Goal: Use online tool/utility: Utilize a website feature to perform a specific function

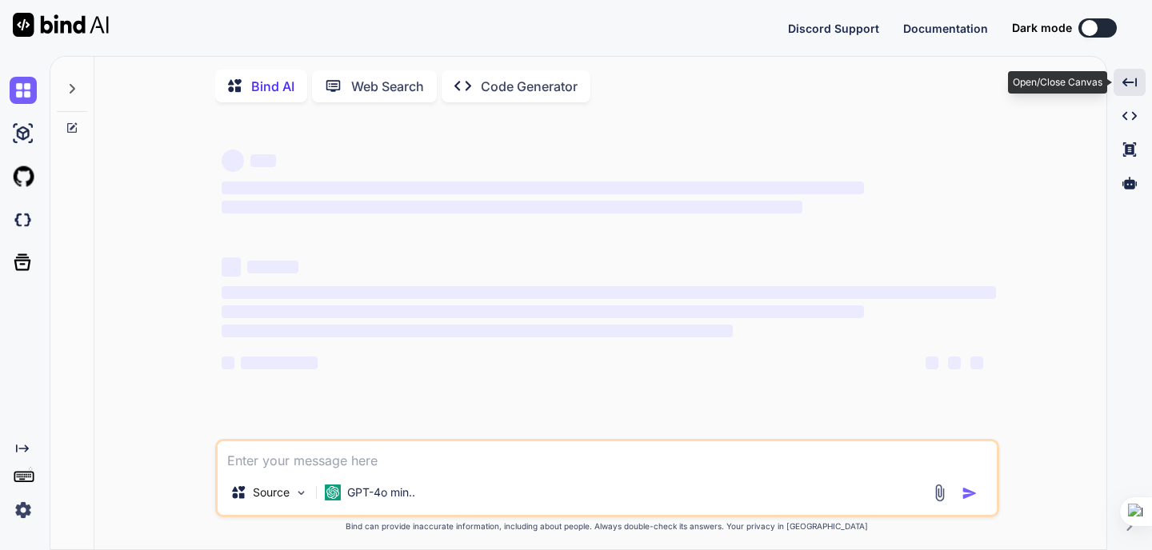
click at [1132, 87] on icon "Created with Pixso." at bounding box center [1129, 82] width 14 height 14
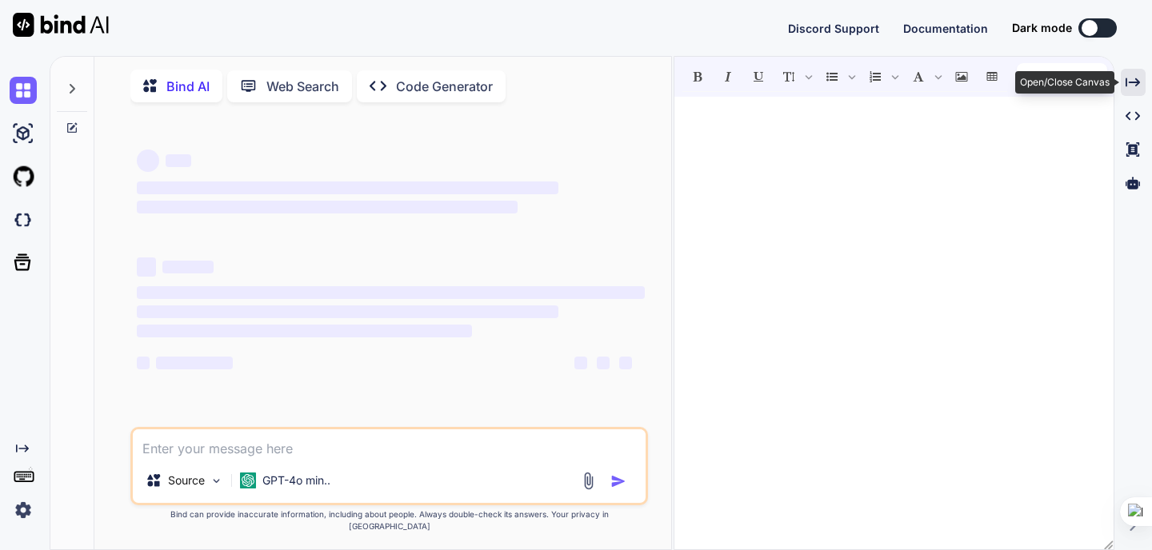
click at [1132, 87] on icon "Created with Pixso." at bounding box center [1132, 82] width 14 height 14
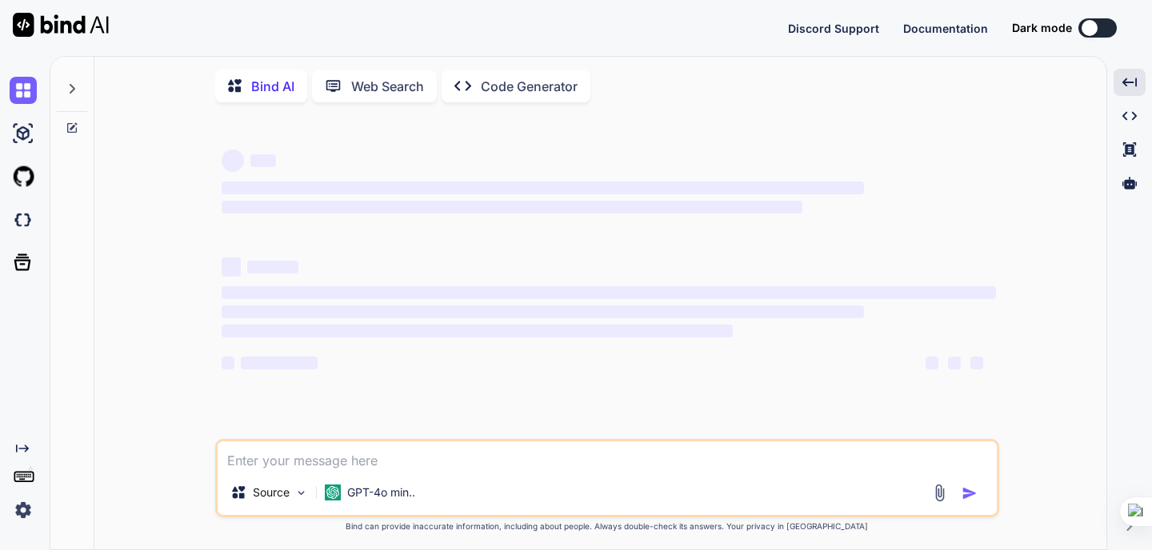
click at [393, 89] on p "Web Search" at bounding box center [387, 86] width 73 height 19
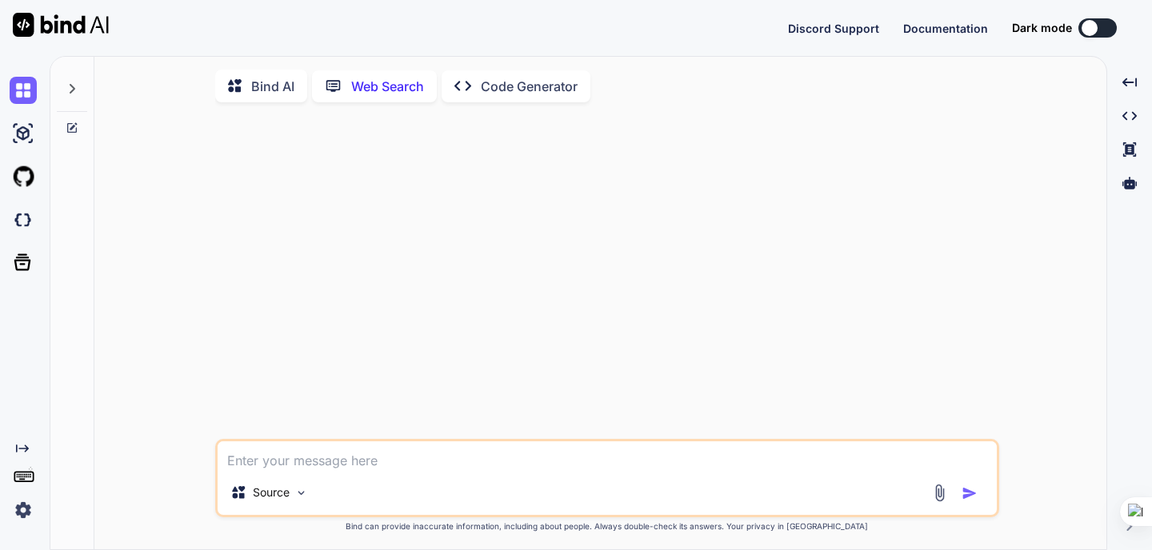
scroll to position [6, 0]
click at [274, 74] on p "Bind AI" at bounding box center [272, 83] width 43 height 19
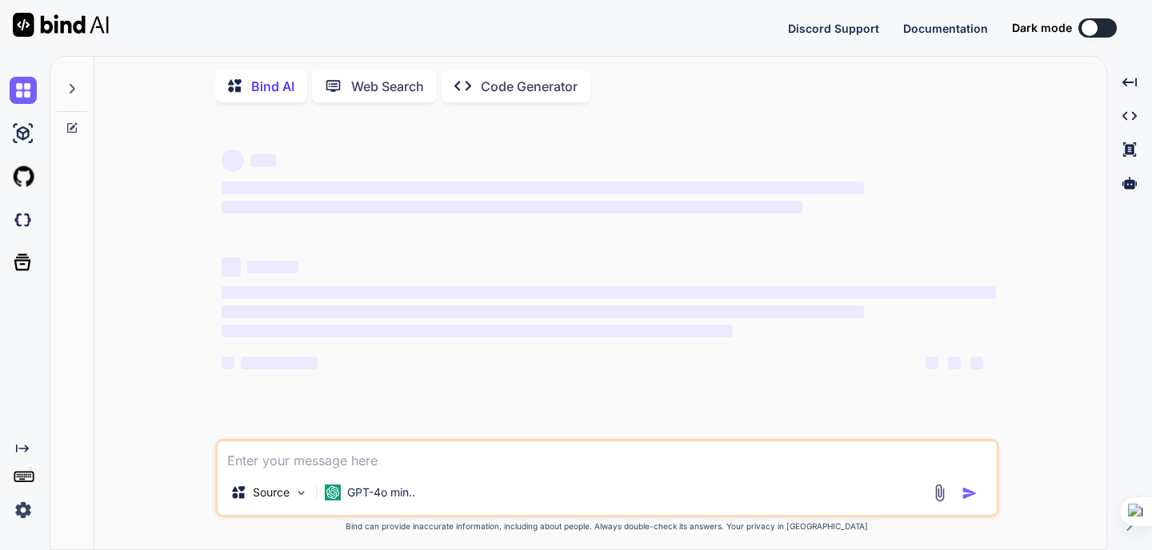
click at [27, 445] on icon "Created with Pixso." at bounding box center [22, 448] width 13 height 13
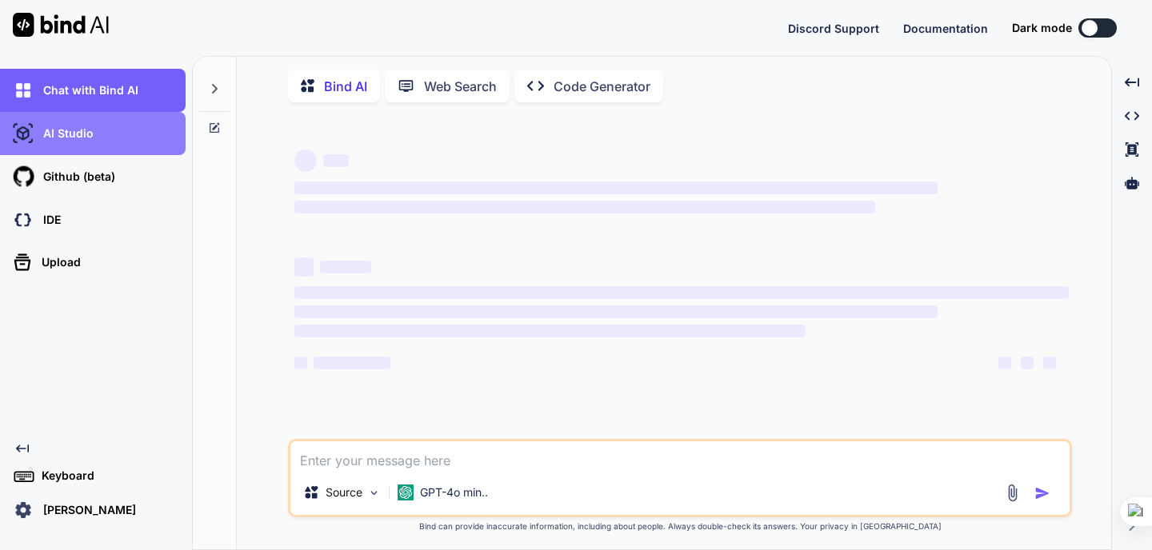
click at [70, 134] on p "AI Studio" at bounding box center [65, 134] width 57 height 16
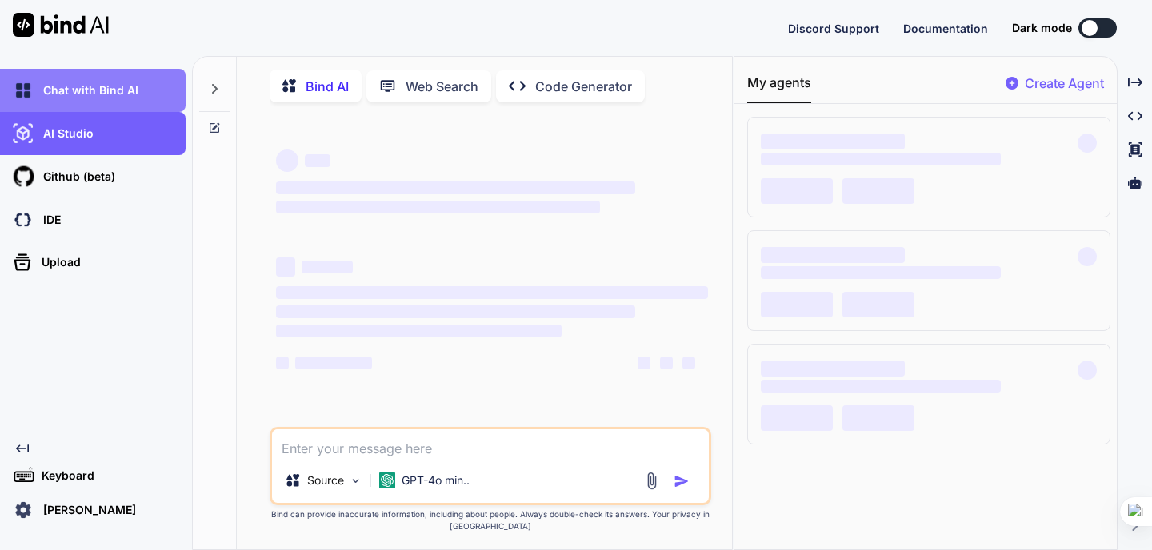
click at [112, 93] on p "Chat with Bind AI" at bounding box center [88, 90] width 102 height 16
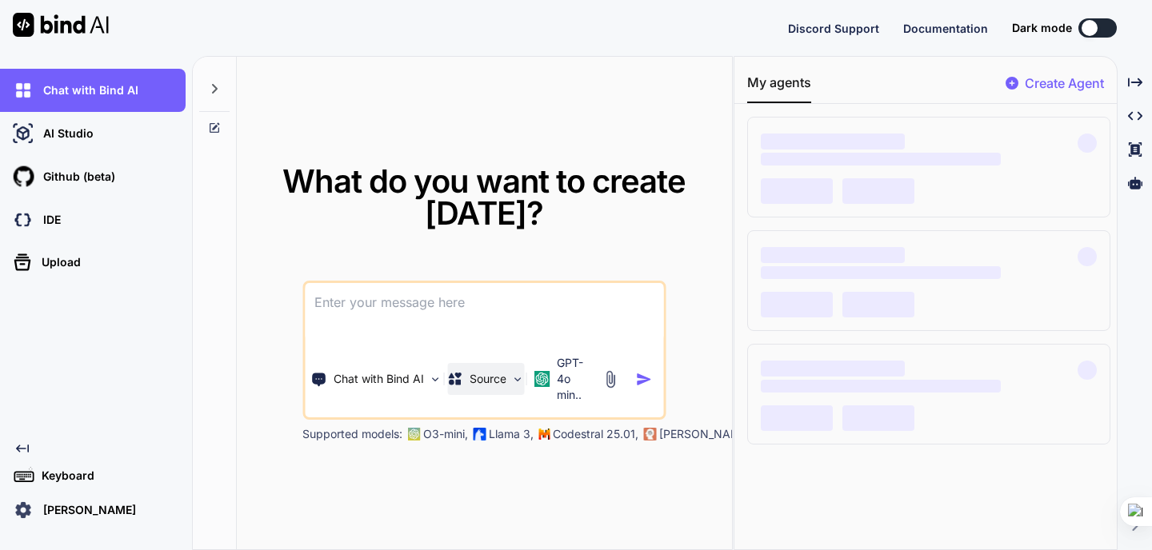
click at [519, 383] on img at bounding box center [518, 380] width 14 height 14
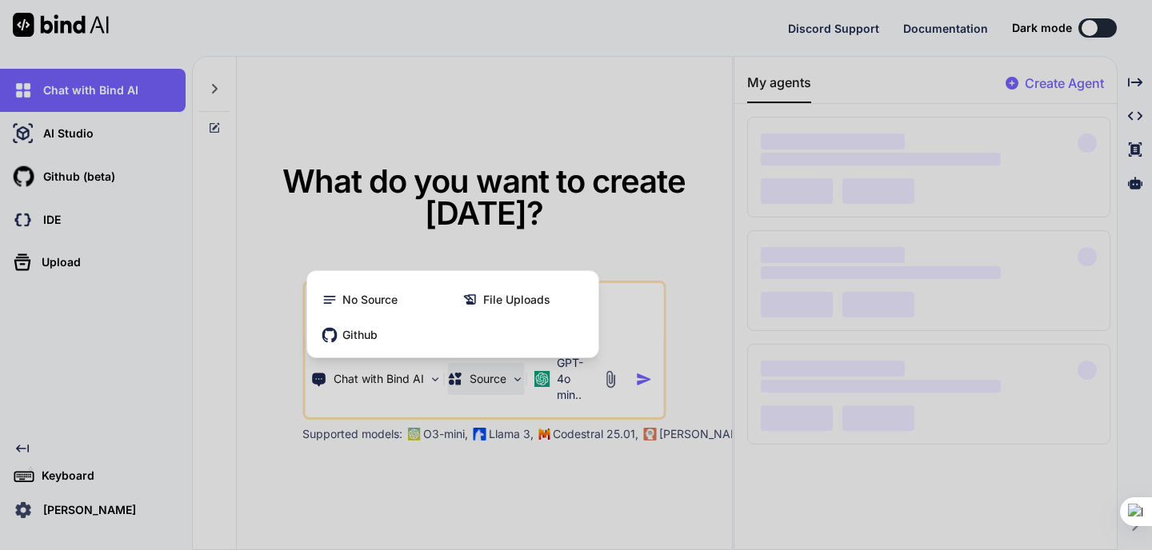
click at [518, 381] on div at bounding box center [576, 275] width 1152 height 550
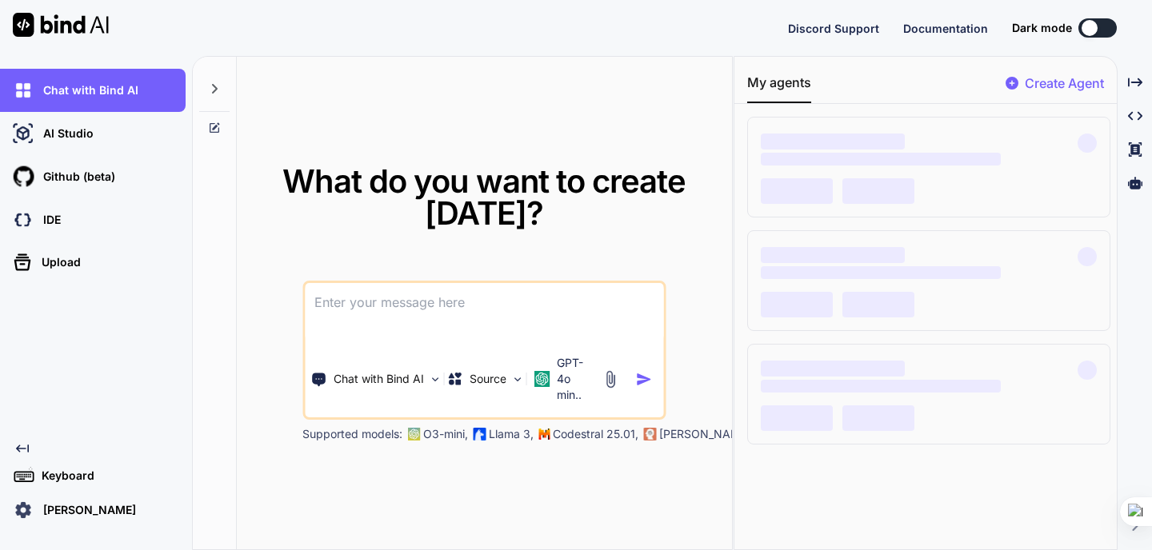
click at [377, 317] on textarea at bounding box center [484, 312] width 358 height 59
click at [1137, 77] on icon "Created with Pixso." at bounding box center [1135, 82] width 14 height 14
type textarea "x"
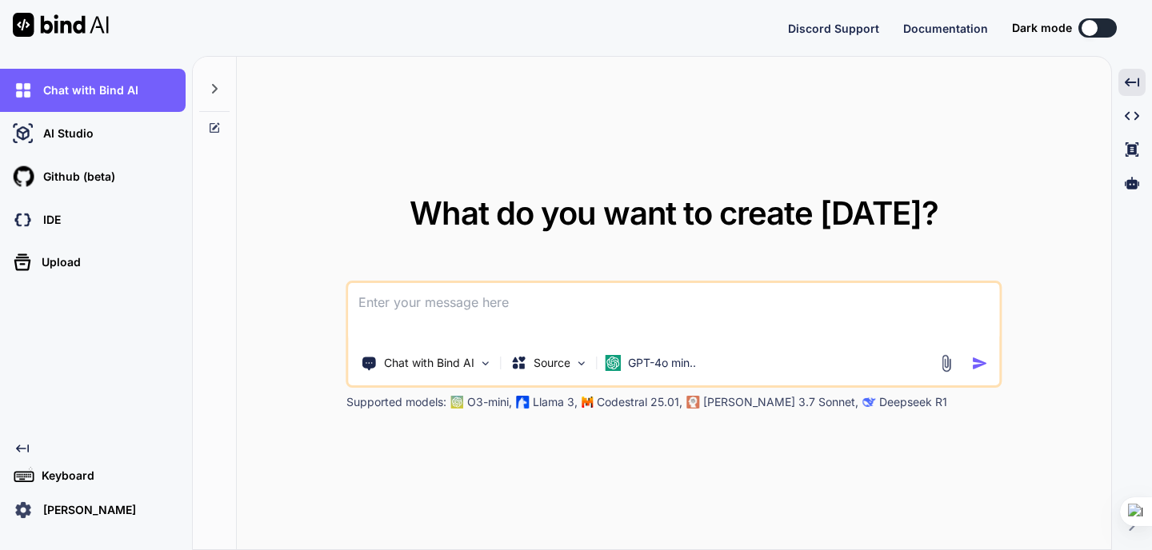
click at [492, 297] on textarea at bounding box center [674, 312] width 650 height 59
click at [509, 315] on textarea at bounding box center [674, 312] width 650 height 59
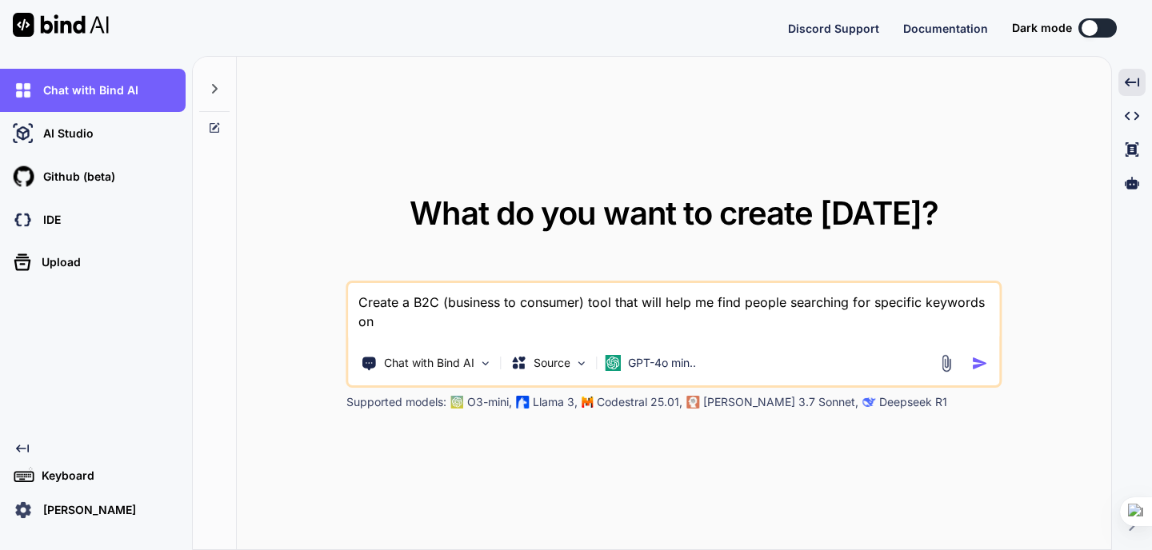
type textarea "Create a B2C (business to consumer) tool that will help me find people searchin…"
drag, startPoint x: 411, startPoint y: 326, endPoint x: 355, endPoint y: 300, distance: 61.9
click at [355, 300] on textarea "Create a B2C (business to consumer) tool that will help me find people searchin…" at bounding box center [674, 312] width 650 height 59
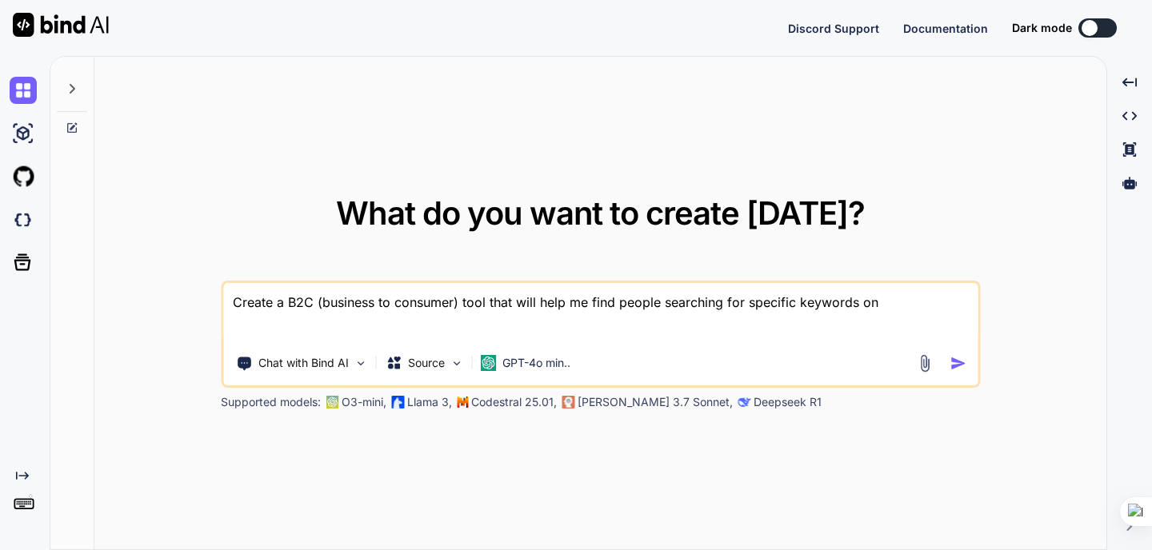
type textarea "x"
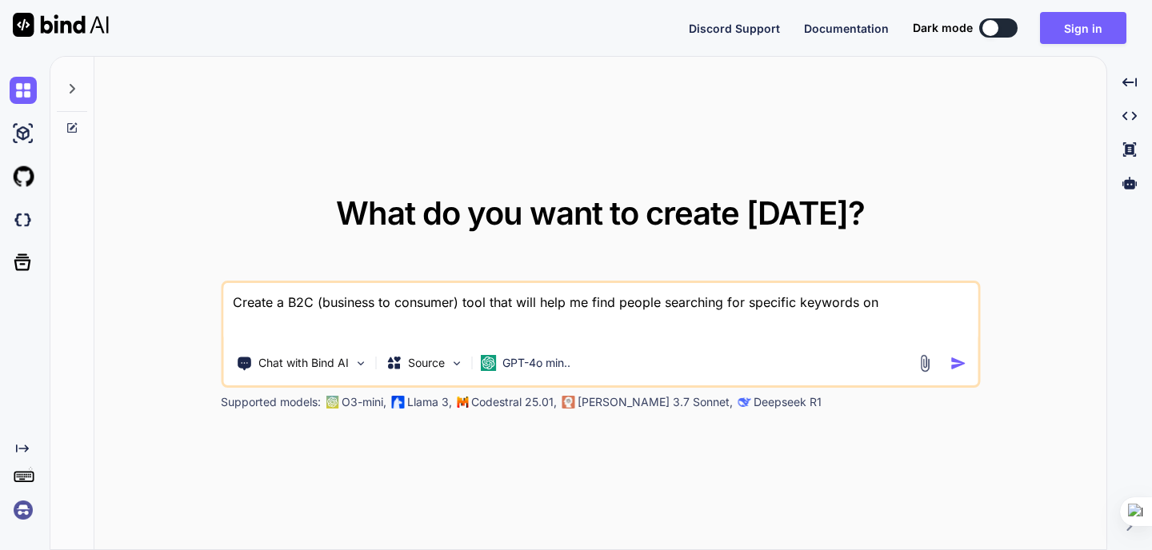
click at [890, 303] on textarea "Create a B2C (business to consumer) tool that will help me find people searchin…" at bounding box center [600, 312] width 754 height 59
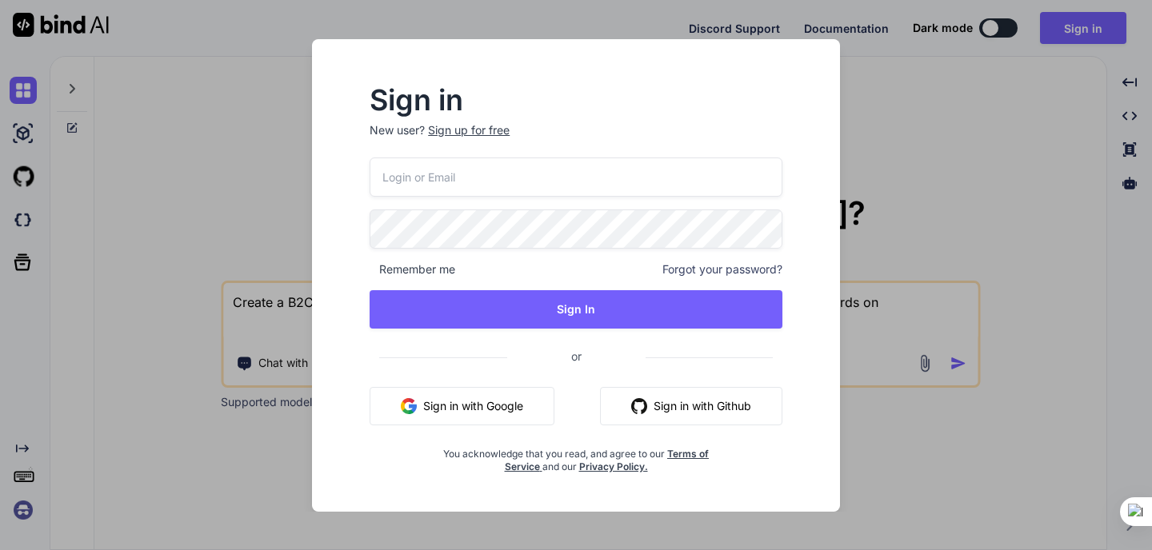
type textarea "Create a B2C (business to consumer) tool that will help me find people searchin…"
click at [549, 190] on input "email" at bounding box center [575, 177] width 413 height 39
click at [505, 399] on button "Sign in with Google" at bounding box center [461, 406] width 185 height 38
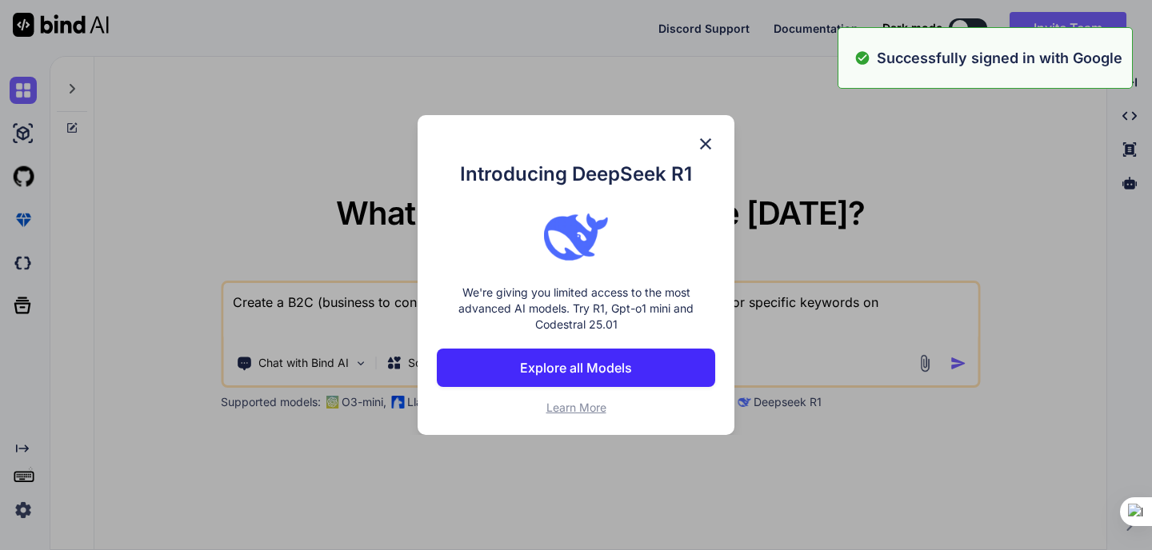
click at [559, 296] on p "We're giving you limited access to the most advanced AI models. Try R1, Gpt-o1 …" at bounding box center [576, 309] width 278 height 48
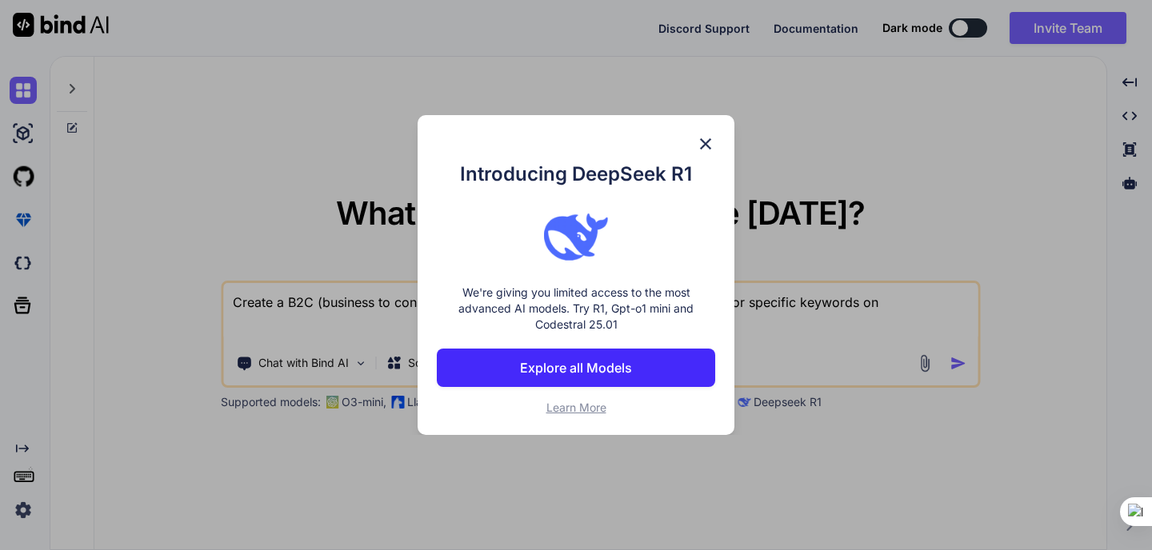
click at [710, 140] on img at bounding box center [705, 143] width 19 height 19
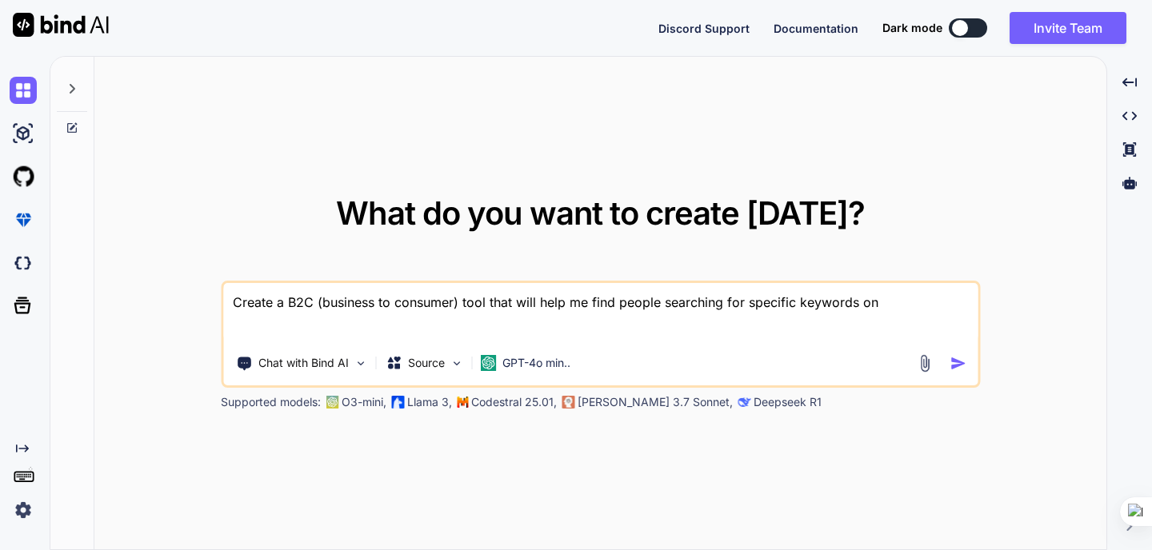
click at [905, 309] on textarea "Create a B2C (business to consumer) tool that will help me find people searchin…" at bounding box center [600, 312] width 754 height 59
type textarea "Create a B2C (business to consumer) tool that will help me find people searchin…"
click at [312, 361] on p "Chat with Bind AI" at bounding box center [303, 363] width 90 height 16
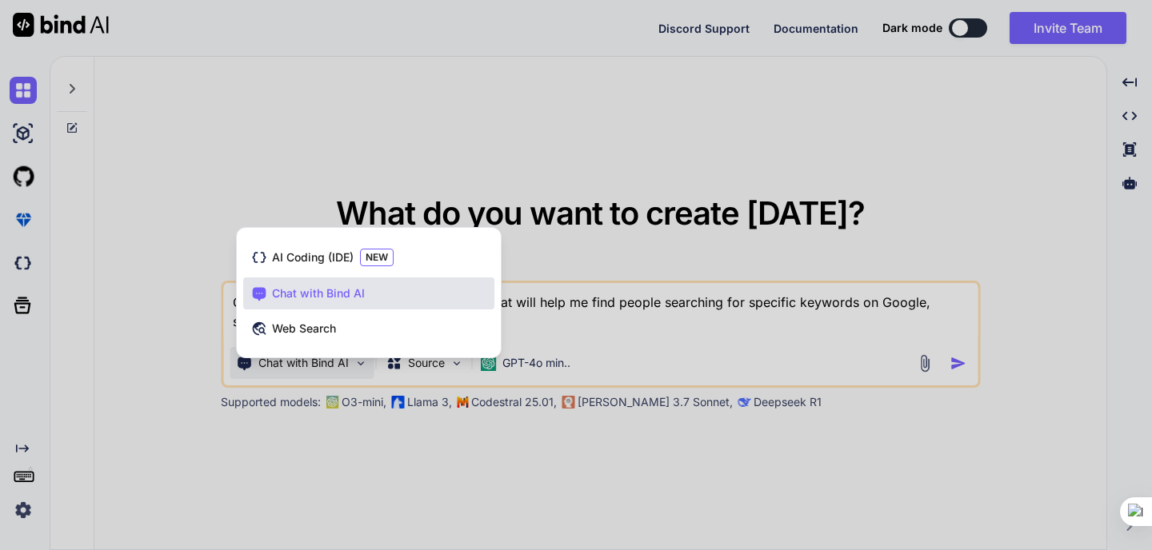
click at [310, 287] on span "Chat with Bind AI" at bounding box center [318, 293] width 93 height 16
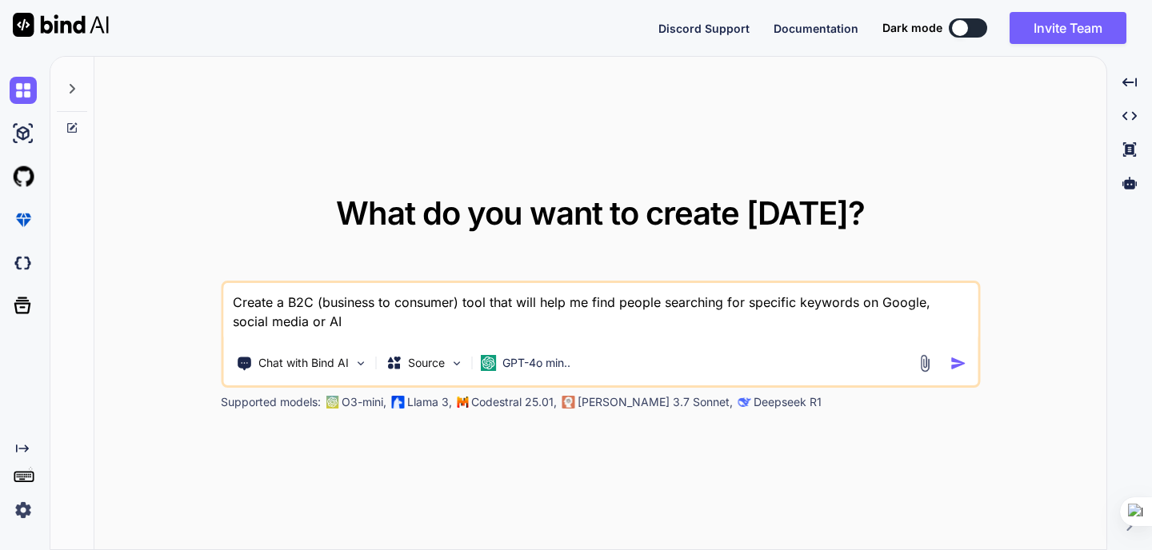
click at [964, 362] on img "button" at bounding box center [957, 363] width 17 height 17
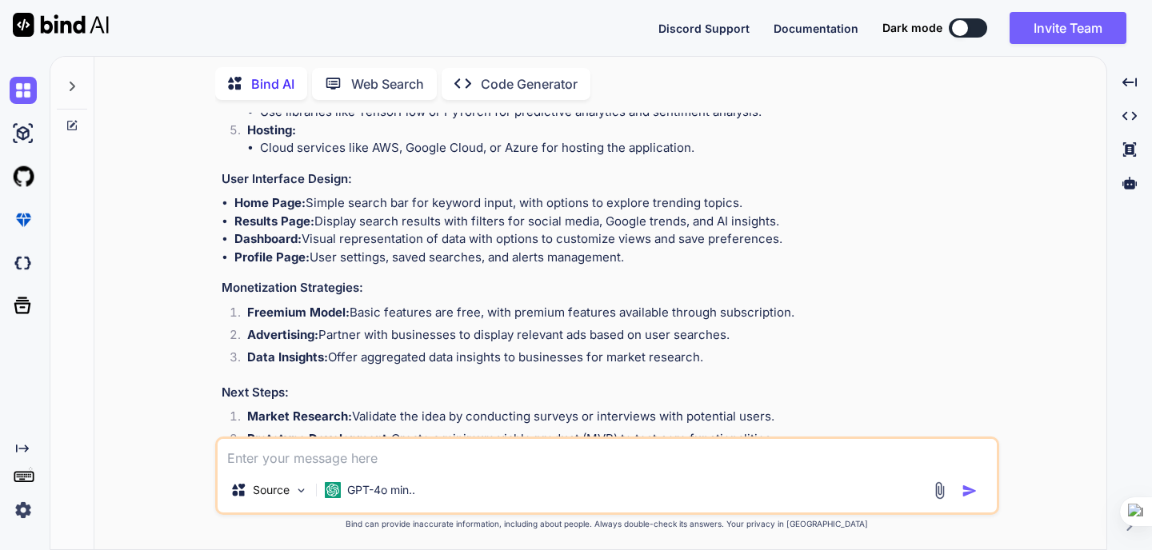
scroll to position [992, 0]
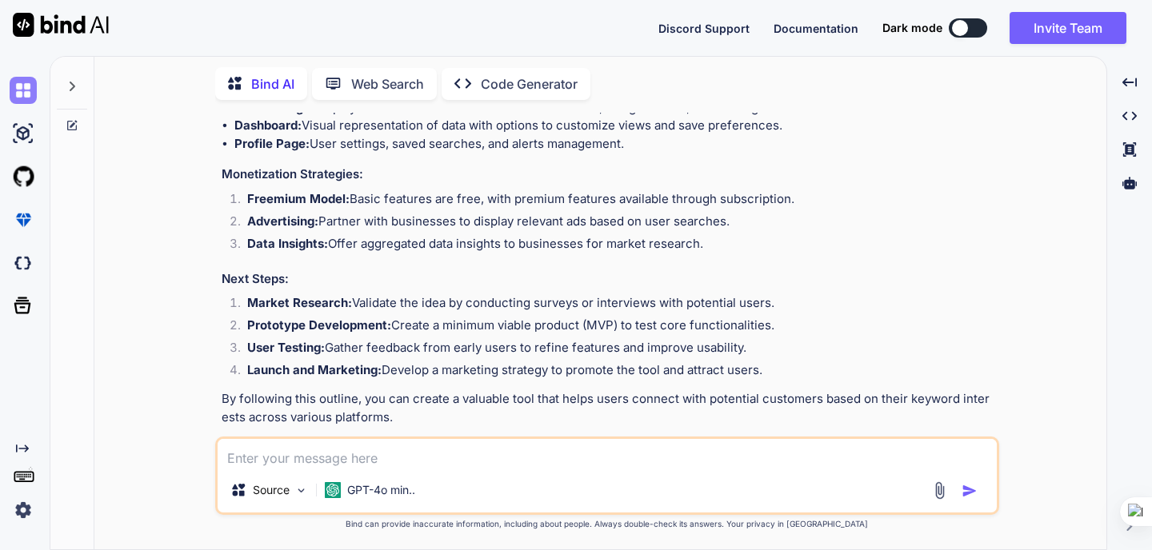
click at [24, 77] on img at bounding box center [23, 90] width 27 height 27
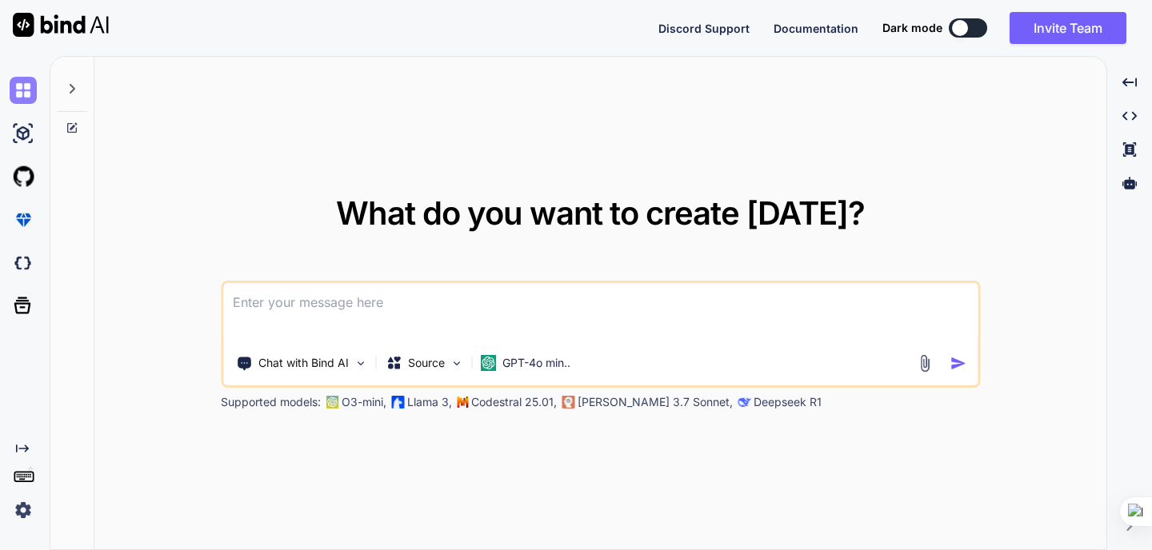
click at [25, 89] on img at bounding box center [23, 90] width 27 height 27
click at [301, 292] on textarea at bounding box center [600, 312] width 754 height 59
drag, startPoint x: 445, startPoint y: 303, endPoint x: 508, endPoint y: 300, distance: 63.3
click at [508, 300] on textarea "Create a wordpress plugin that is a chatpot" at bounding box center [600, 312] width 754 height 59
paste textarea "https://www.morphic.sh/"
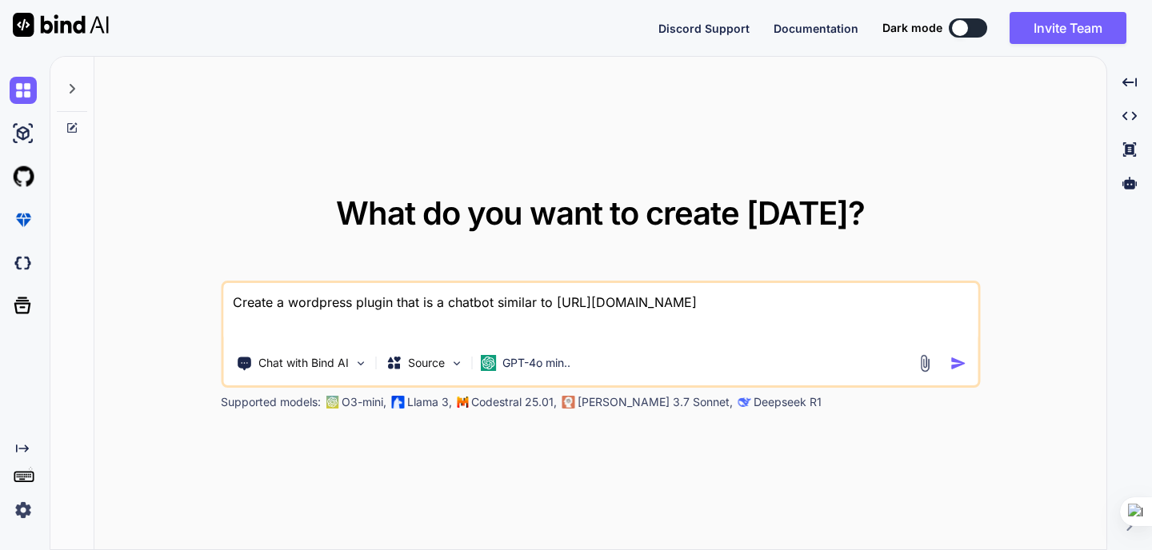
click at [556, 300] on textarea "Create a wordpress plugin that is a chatbot similar to https://www.morphic.sh/" at bounding box center [600, 312] width 754 height 59
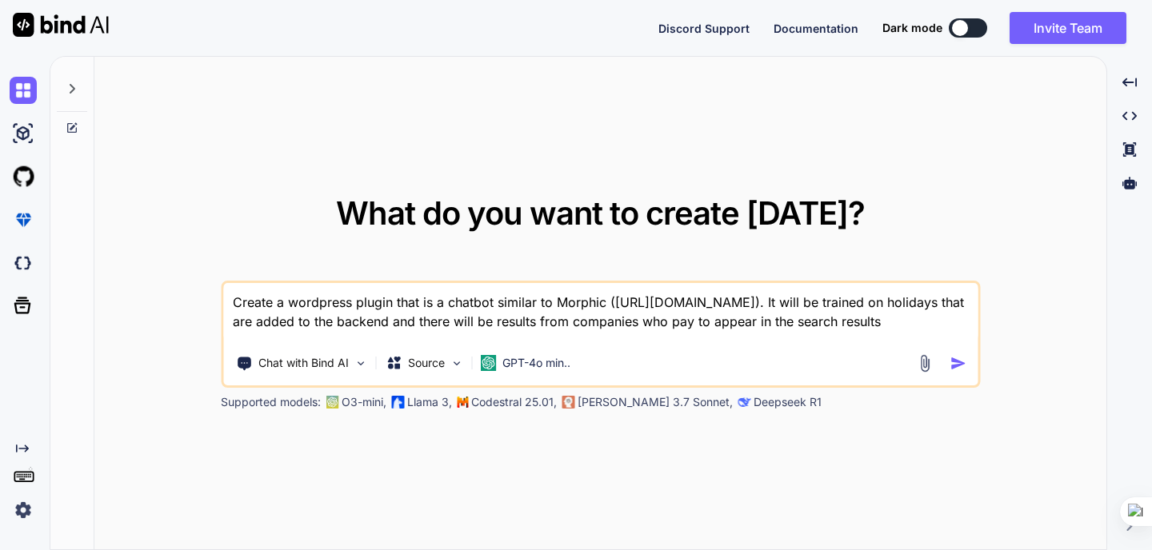
click at [324, 322] on textarea "Create a wordpress plugin that is a chatbot similar to Morphic (https://www.mor…" at bounding box center [600, 312] width 754 height 59
type textarea "Create a wordpress plugin that is a chatbot similar to Morphic (https://www.mor…"
click at [309, 371] on p "Chat with Bind AI" at bounding box center [303, 363] width 90 height 16
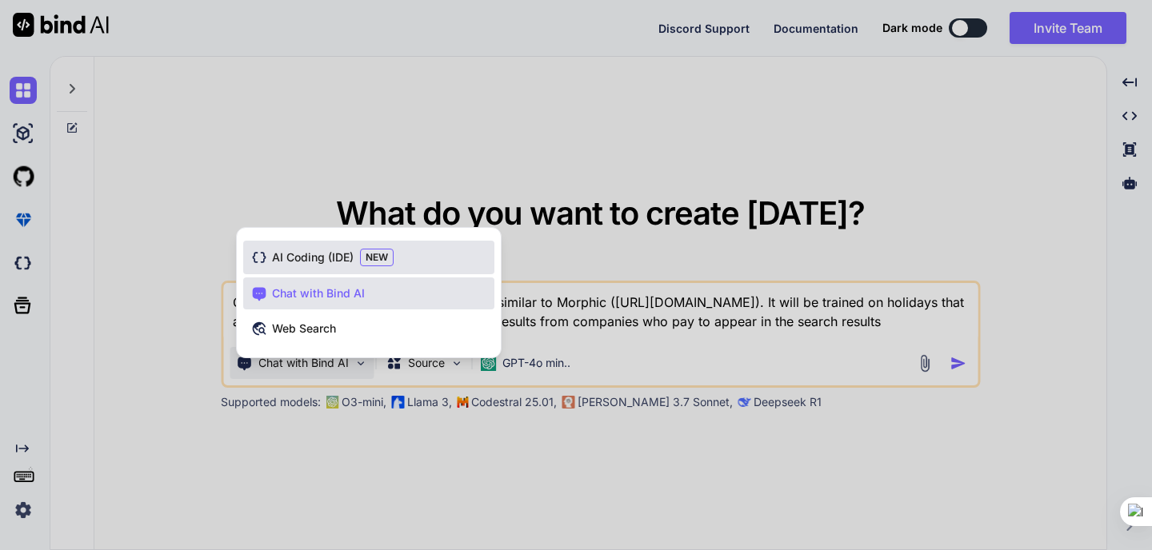
click at [320, 258] on span "AI Coding (IDE)" at bounding box center [313, 258] width 82 height 16
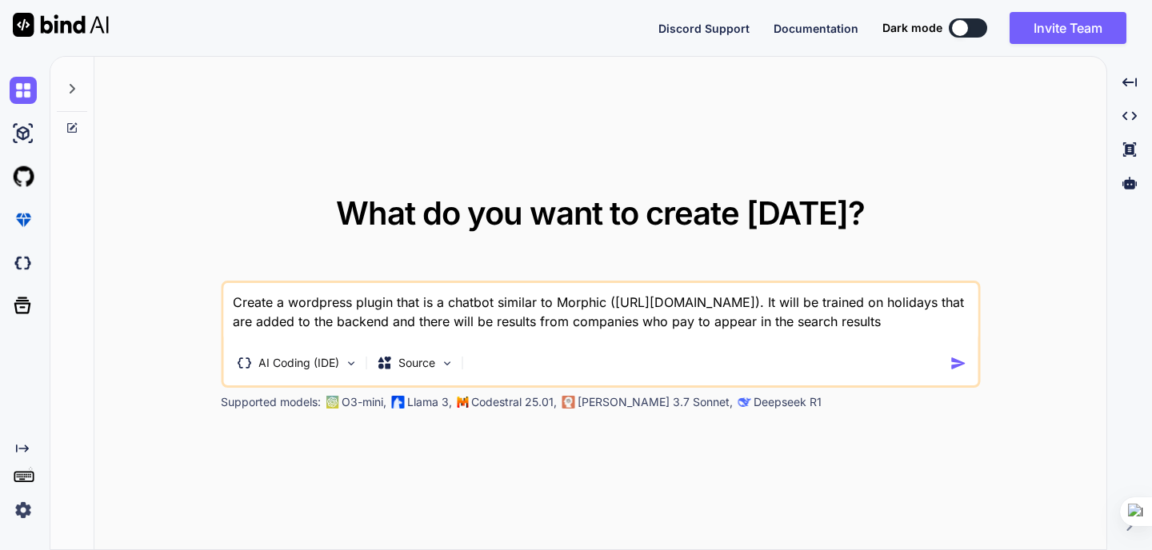
click at [950, 363] on img "button" at bounding box center [957, 363] width 17 height 17
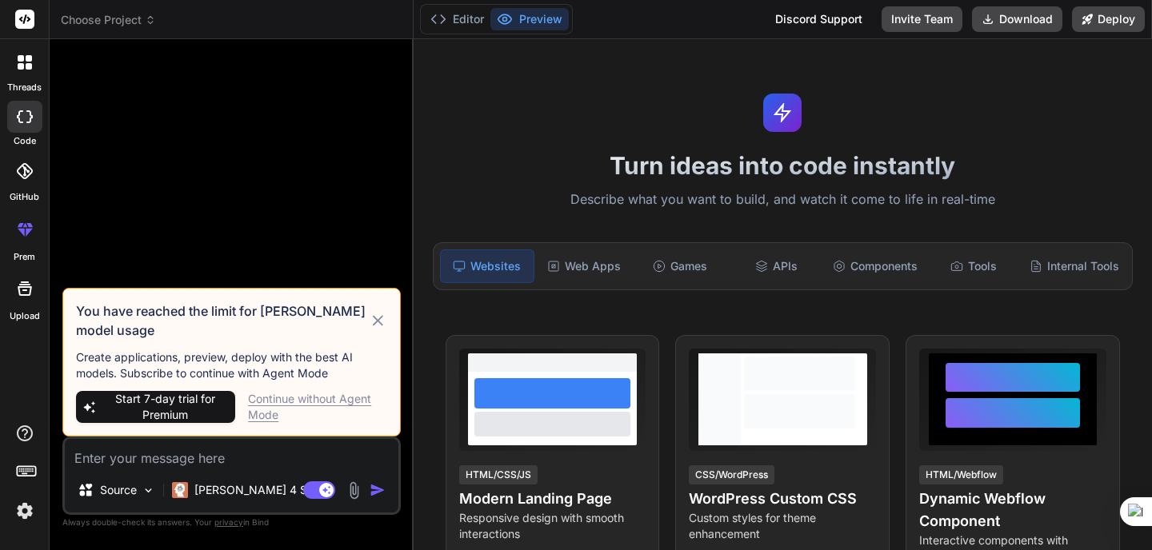
click at [329, 397] on div "Continue without Agent Mode" at bounding box center [317, 407] width 139 height 32
type textarea "x"
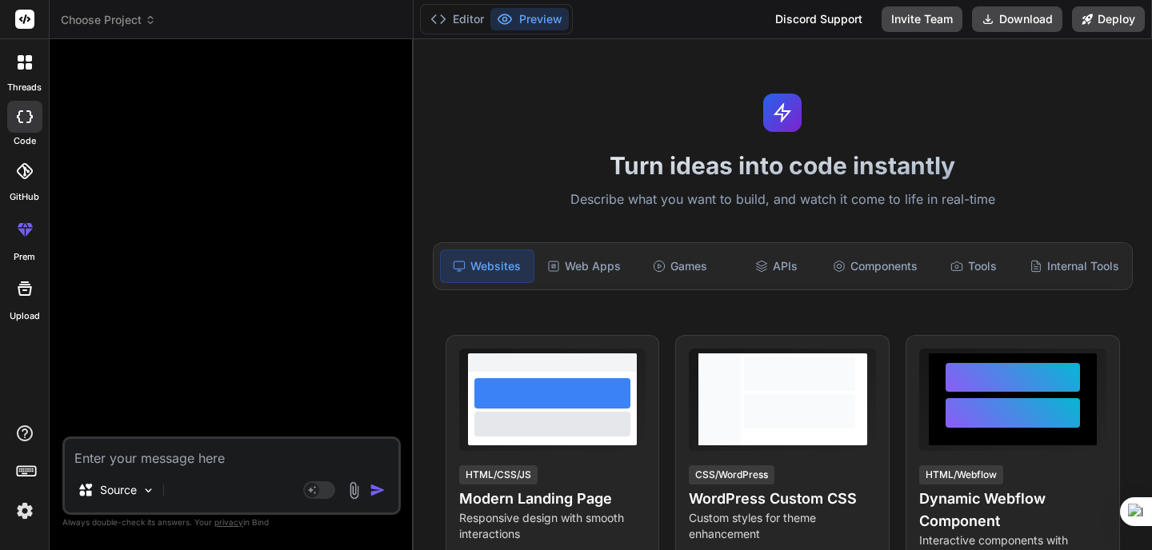
click at [222, 453] on textarea at bounding box center [231, 453] width 333 height 29
paste textarea "Create a wordpress plugin that is a chatbot similar to Morphic ([URL][DOMAIN_NA…"
type textarea "Create a wordpress plugin that is a chatbot similar to Morphic ([URL][DOMAIN_NA…"
type textarea "x"
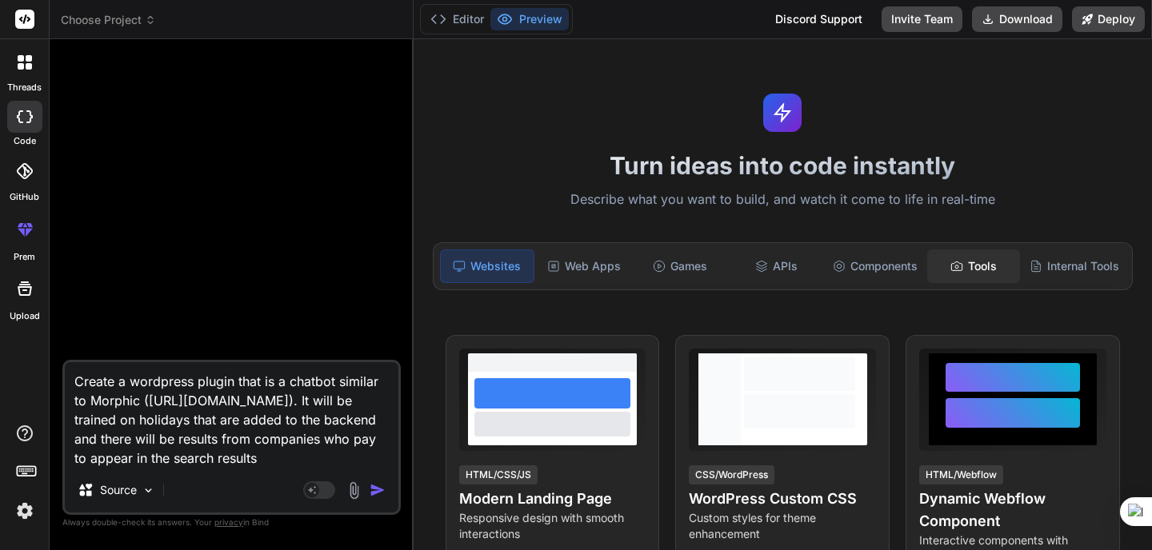
type textarea "Create a wordpress plugin that is a chatbot similar to Morphic ([URL][DOMAIN_NA…"
click at [984, 268] on div "Tools" at bounding box center [973, 267] width 93 height 34
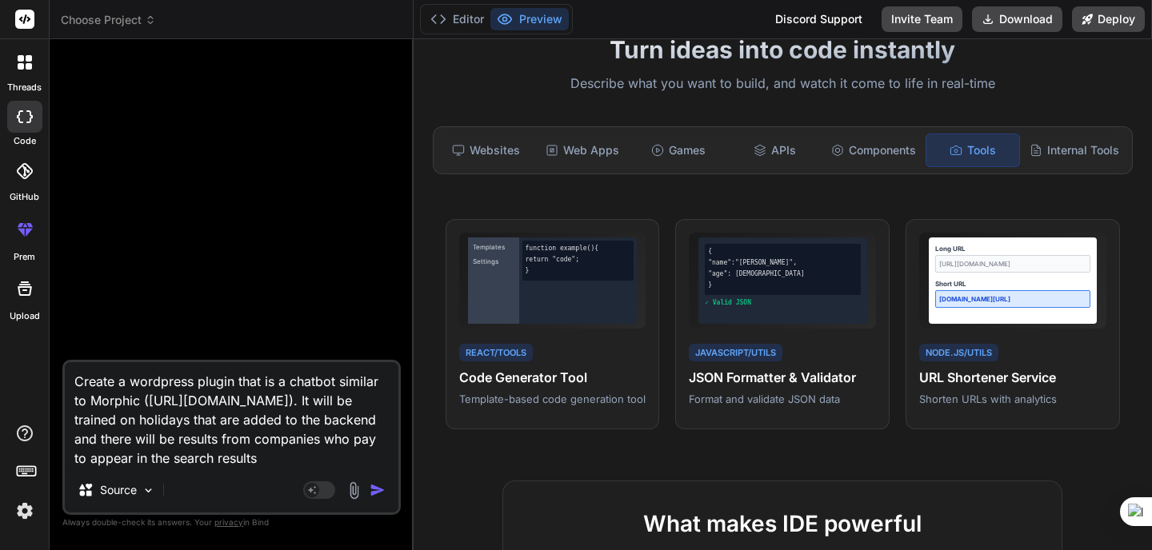
scroll to position [86, 0]
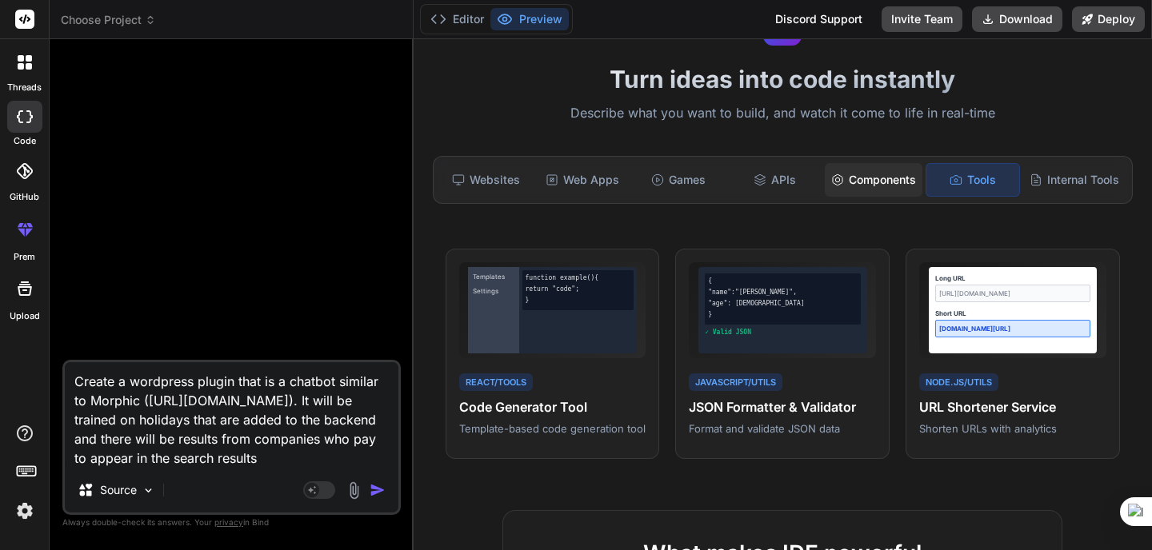
click at [855, 182] on div "Components" at bounding box center [874, 180] width 98 height 34
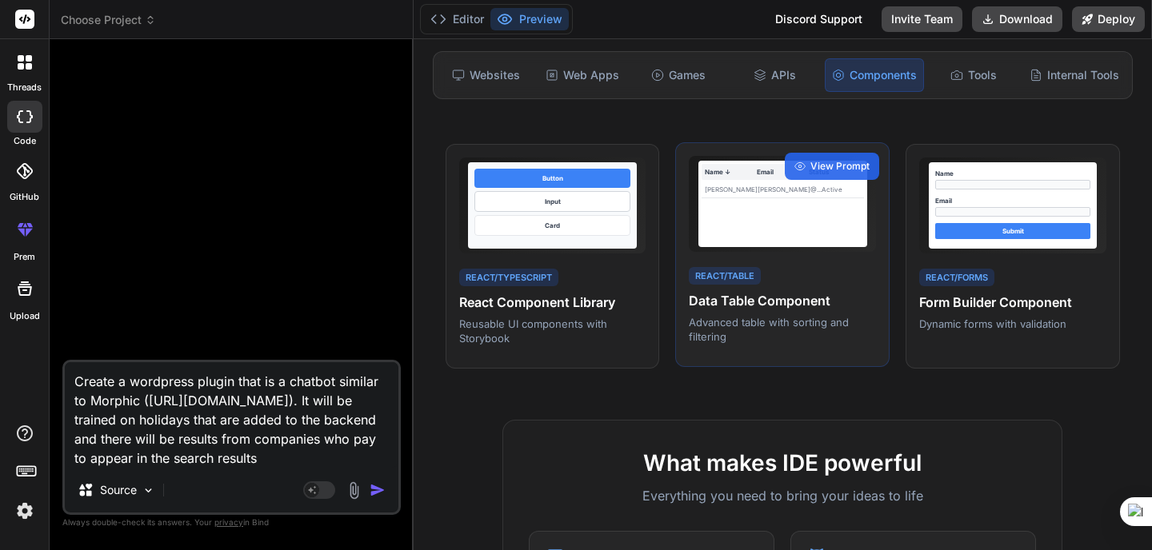
scroll to position [0, 0]
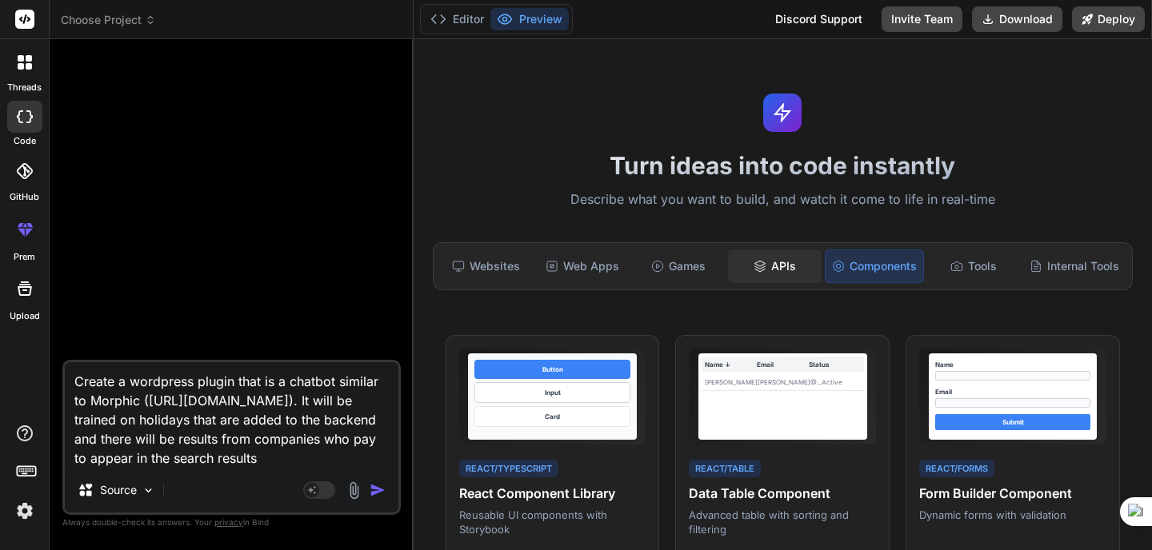
click at [767, 261] on div "APIs" at bounding box center [774, 267] width 93 height 34
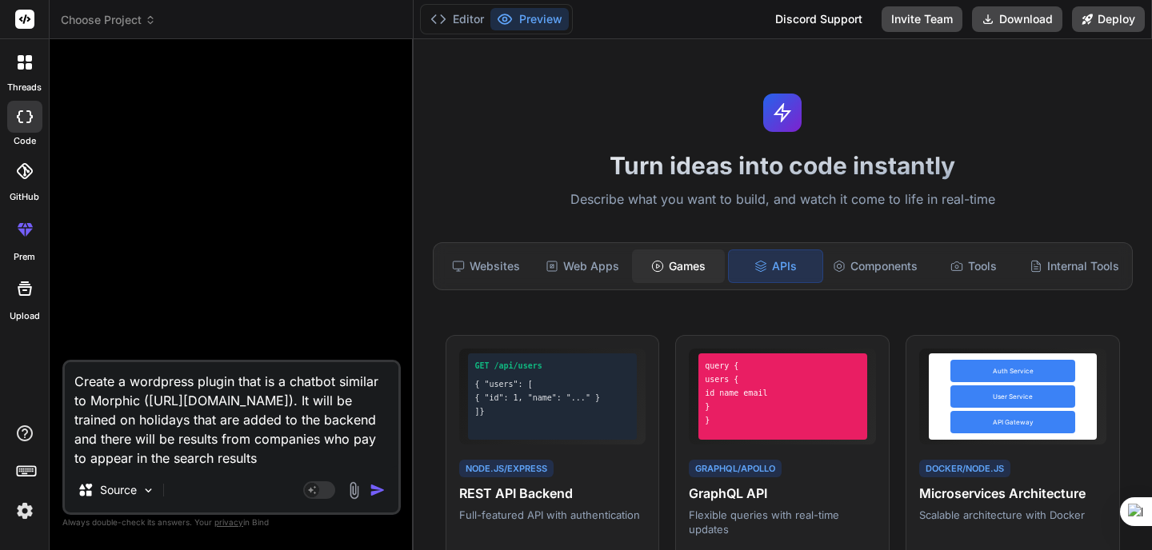
click at [697, 260] on div "Games" at bounding box center [678, 267] width 93 height 34
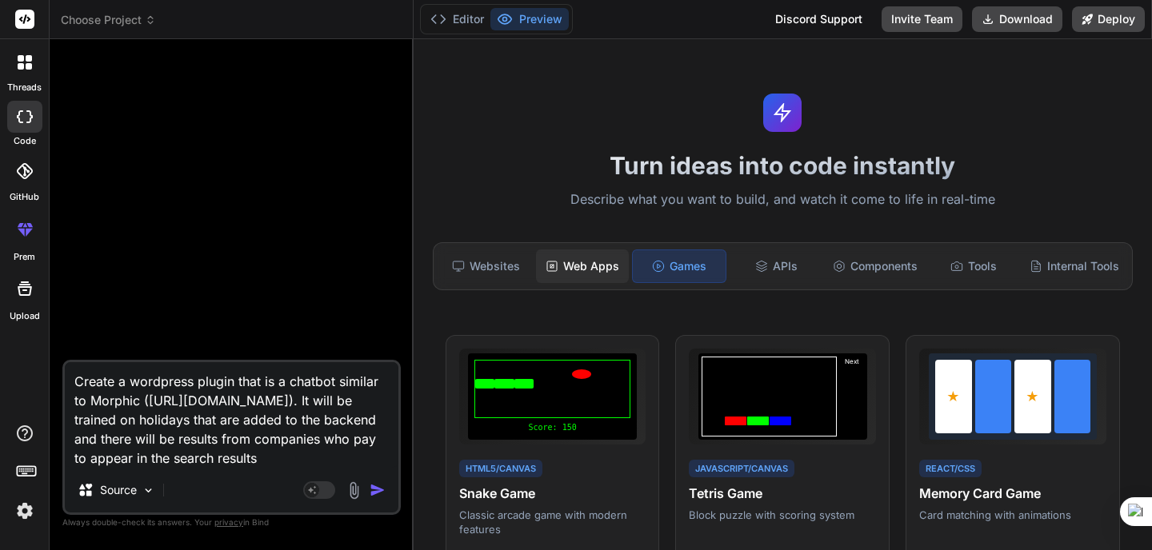
click at [607, 266] on div "Web Apps" at bounding box center [582, 267] width 93 height 34
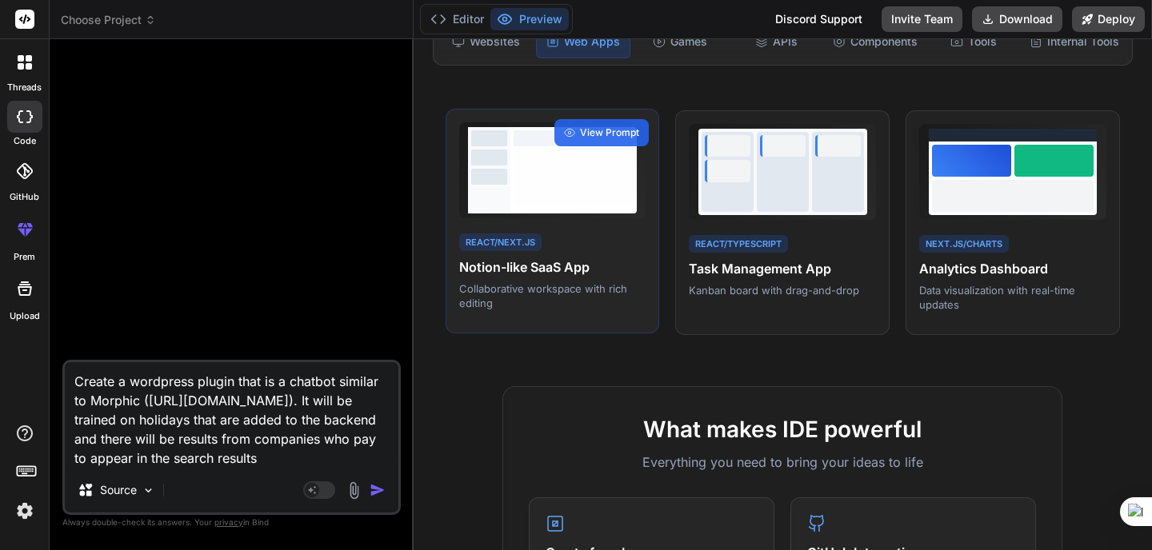
scroll to position [186, 0]
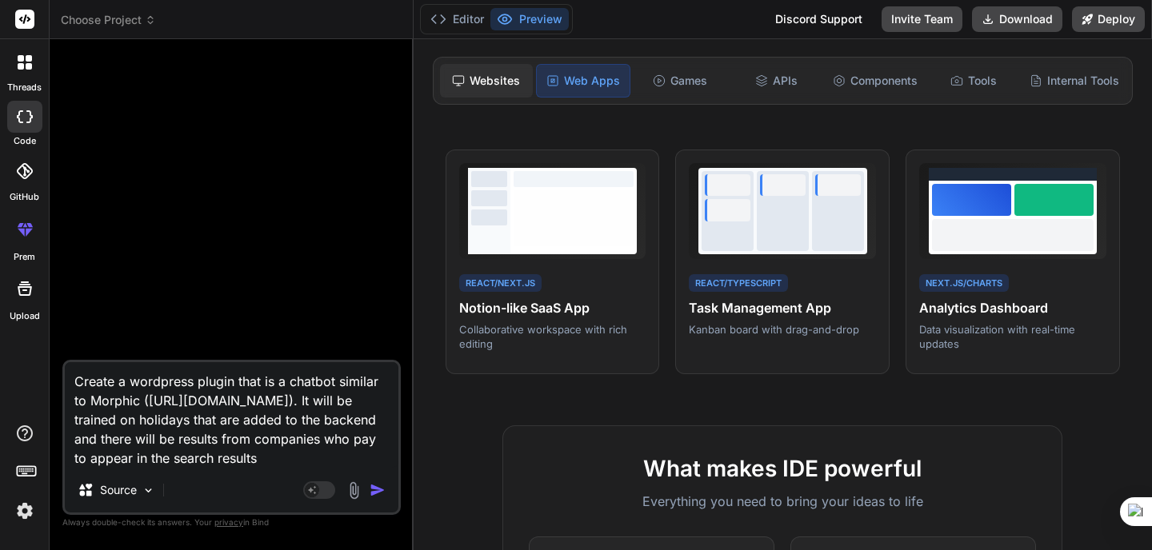
click at [476, 77] on div "Websites" at bounding box center [486, 81] width 93 height 34
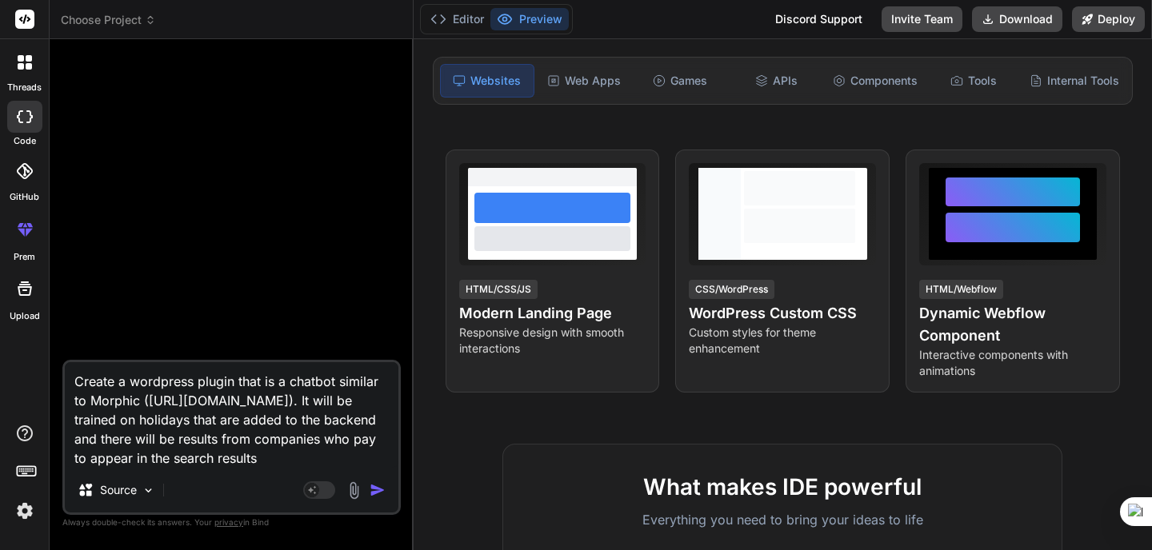
click at [379, 491] on img "button" at bounding box center [377, 490] width 16 height 16
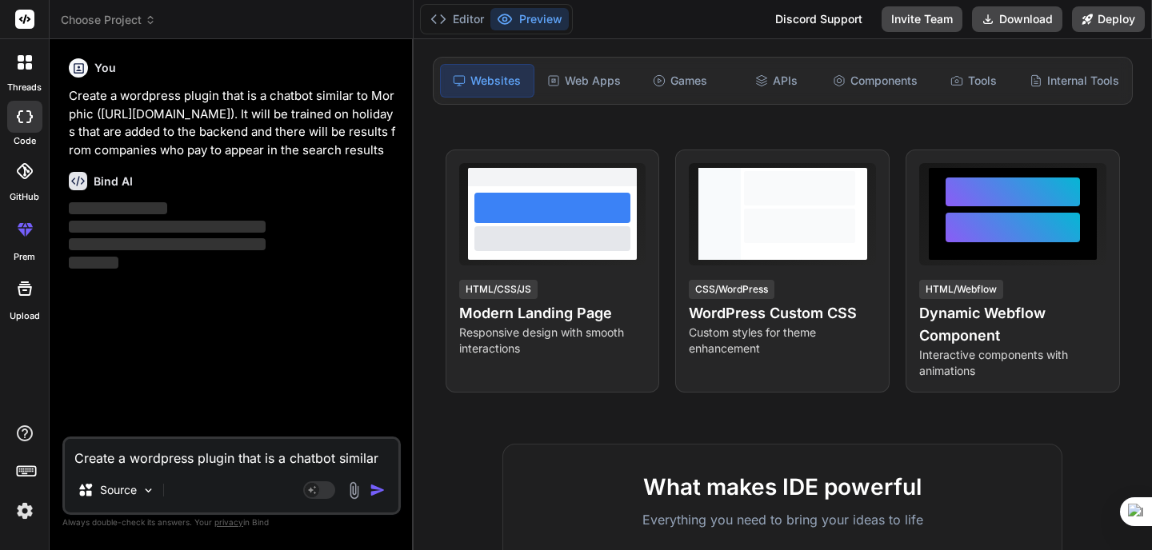
type textarea "x"
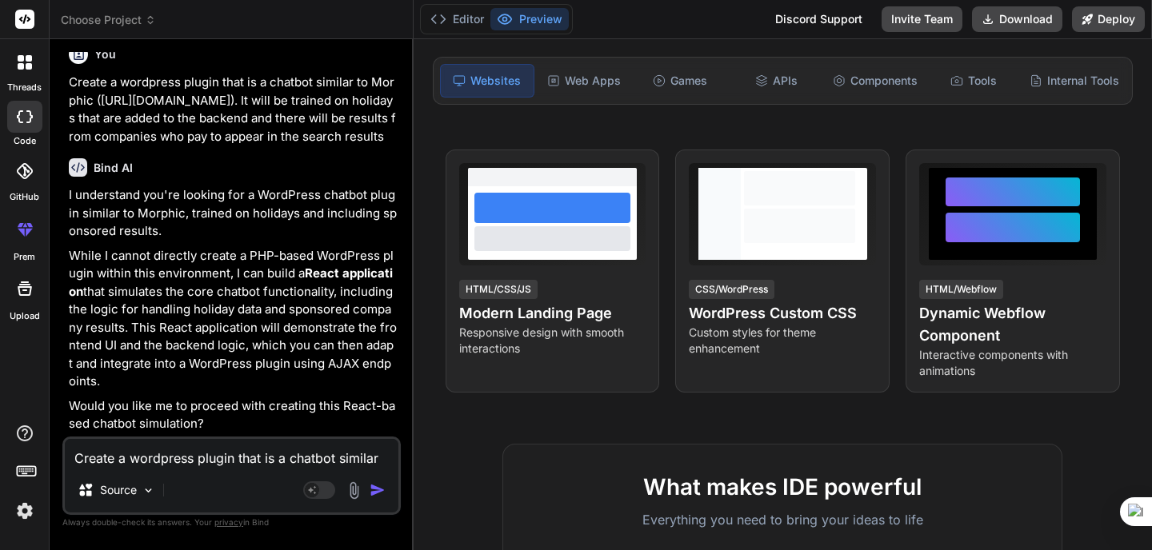
scroll to position [0, 0]
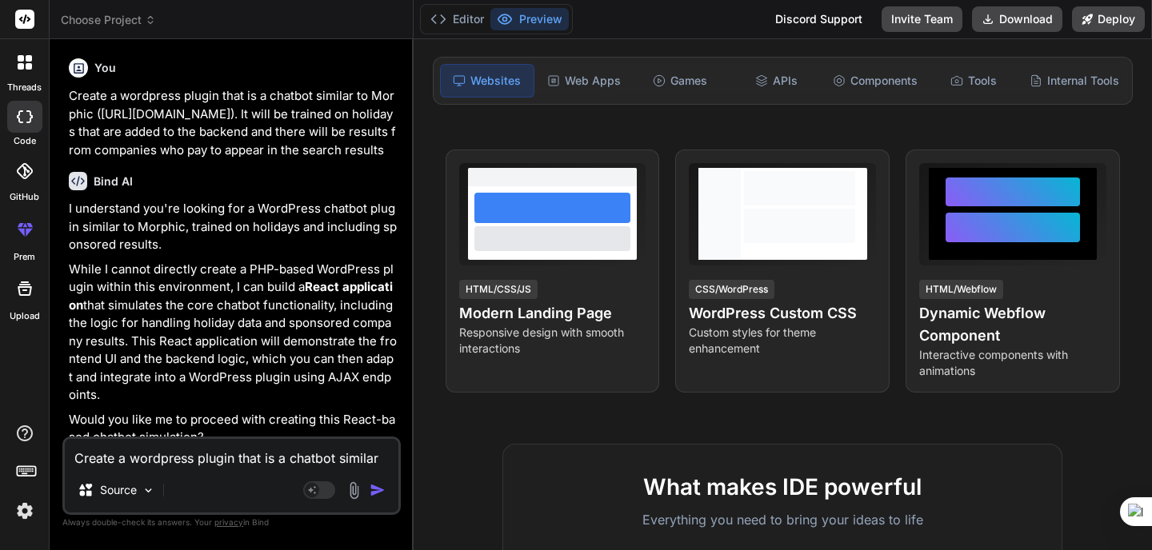
drag, startPoint x: 68, startPoint y: 94, endPoint x: 82, endPoint y: 162, distance: 70.1
click at [82, 159] on p "Create a wordpress plugin that is a chatbot similar to Morphic (https://www.mor…" at bounding box center [233, 123] width 329 height 72
copy p "Create a wordpress plugin that is a chatbot similar to Morphic (https://www.mor…"
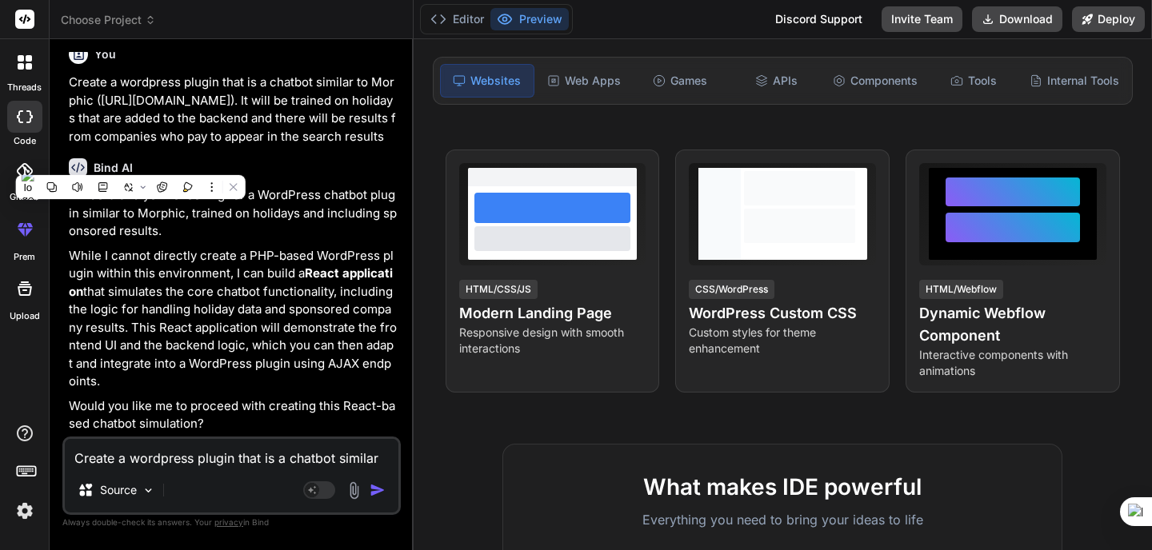
click at [193, 454] on textarea "Create a wordpress plugin that is a chatbot similar to Morphic (https://www.mor…" at bounding box center [231, 453] width 333 height 29
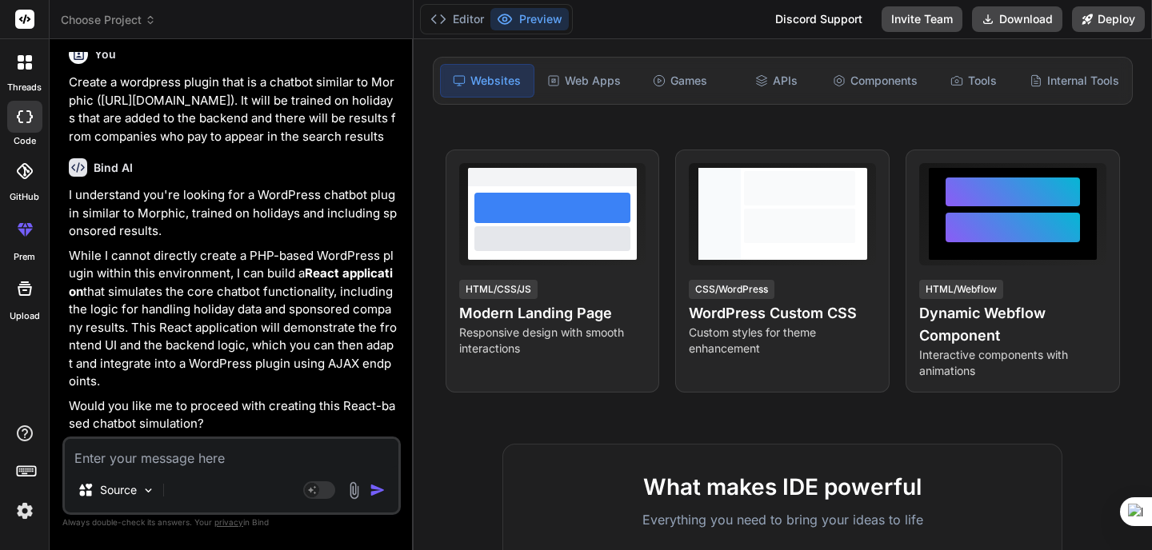
type textarea "w"
type textarea "x"
type textarea "wh"
type textarea "x"
type textarea "whe"
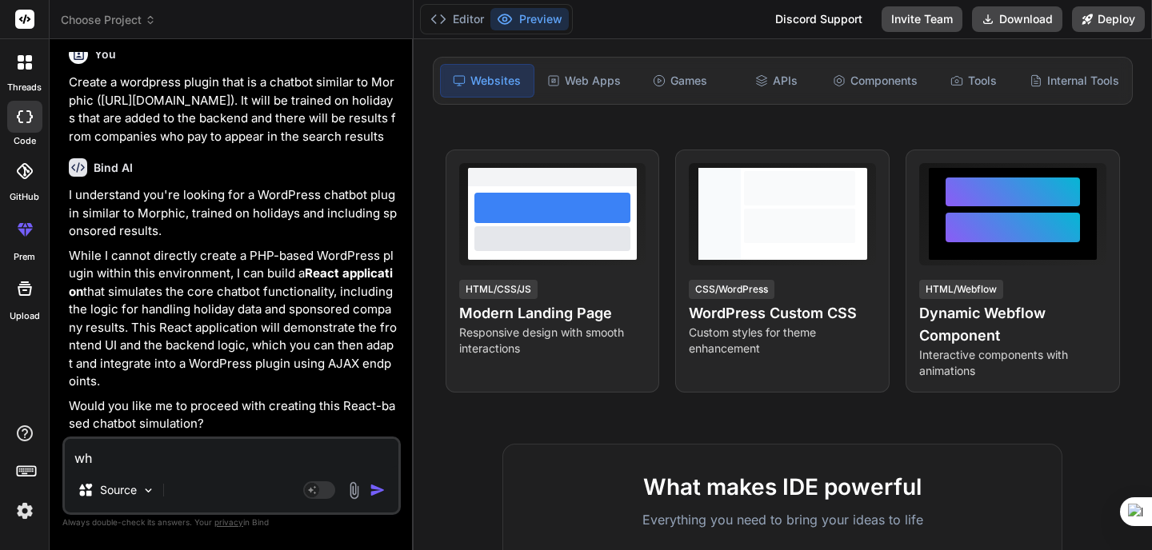
type textarea "x"
type textarea "wher"
type textarea "x"
type textarea "where"
type textarea "x"
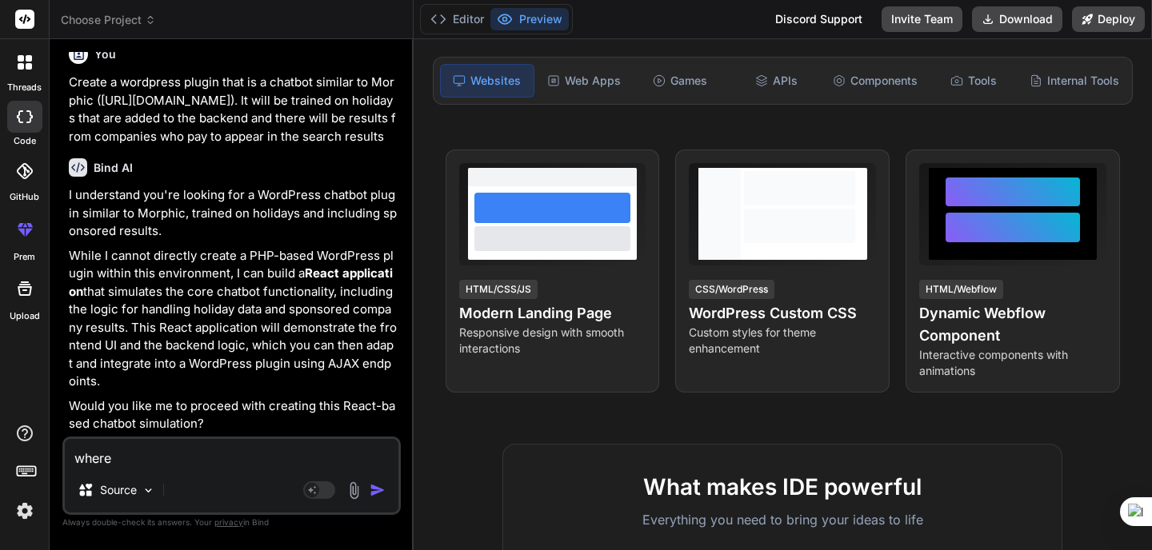
type textarea "where"
type textarea "x"
type textarea "where c"
type textarea "x"
type textarea "where ca"
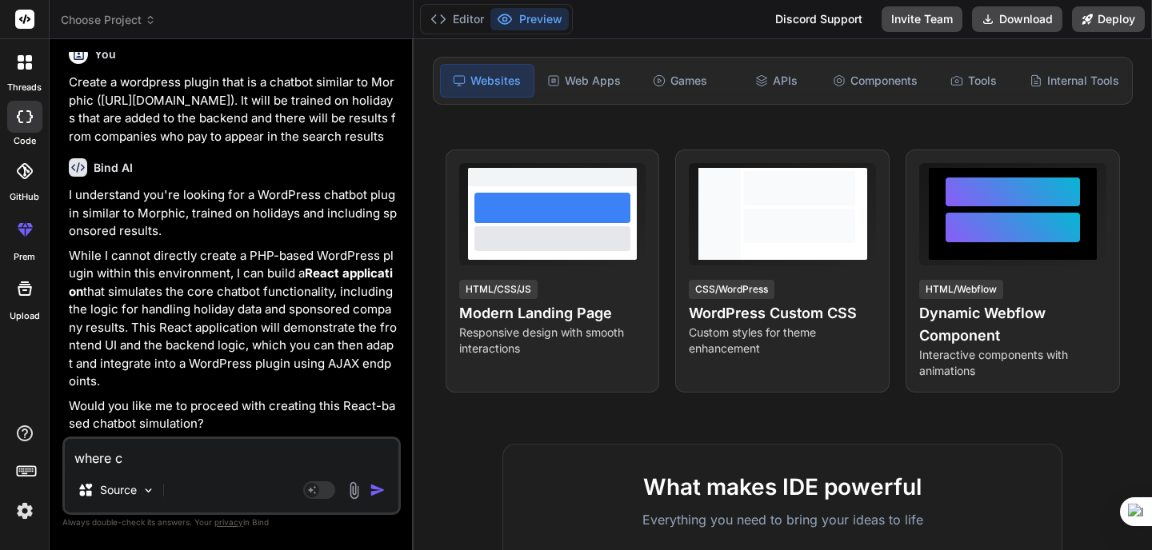
type textarea "x"
type textarea "where can"
type textarea "x"
type textarea "where can"
type textarea "x"
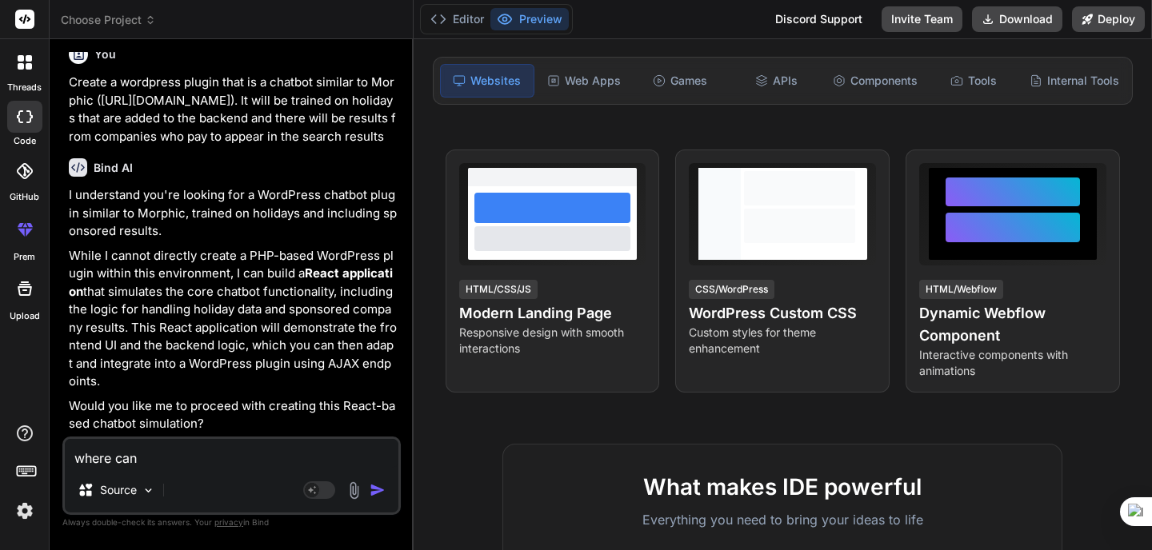
type textarea "where can y"
type textarea "x"
type textarea "where can yo"
type textarea "x"
type textarea "where can you"
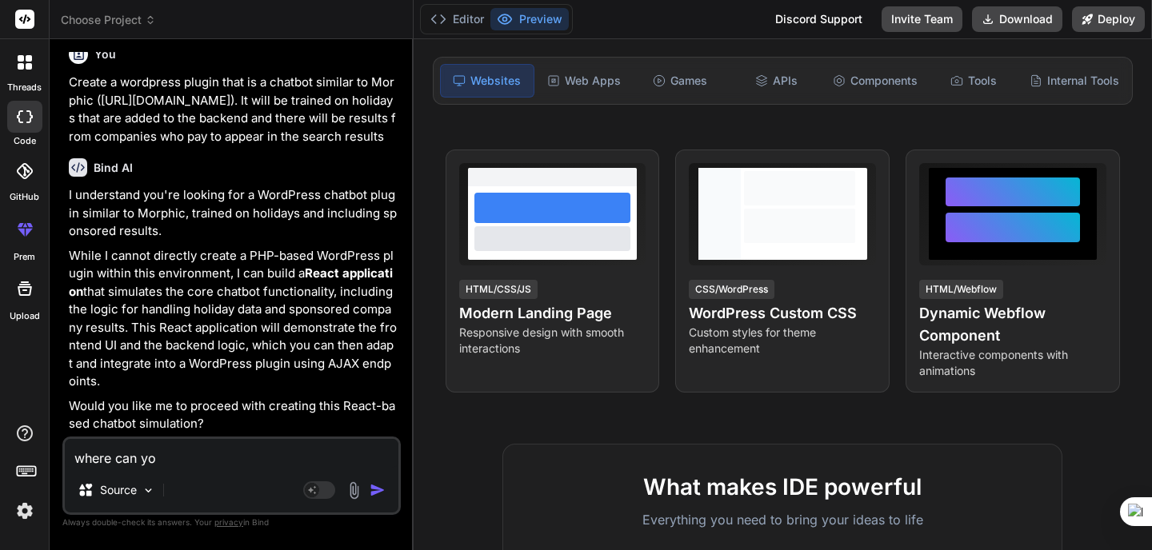
type textarea "x"
type textarea "where can you"
type textarea "x"
type textarea "where can you b"
type textarea "x"
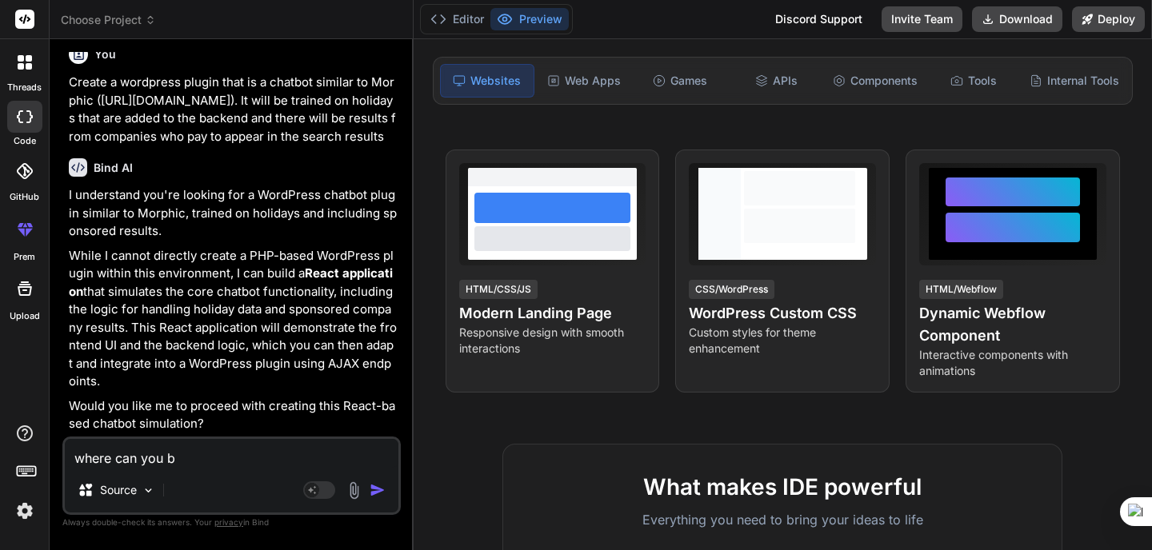
type textarea "where can you bu"
type textarea "x"
type textarea "where can you bui"
type textarea "x"
type textarea "where can you buil"
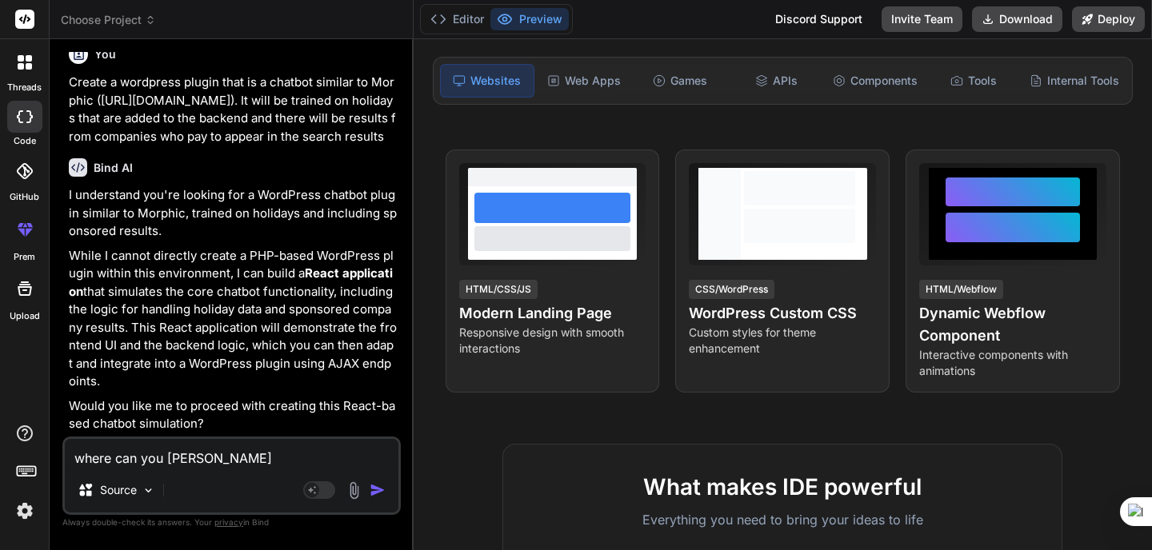
type textarea "x"
type textarea "where can you build"
type textarea "x"
type textarea "where can you build"
type textarea "x"
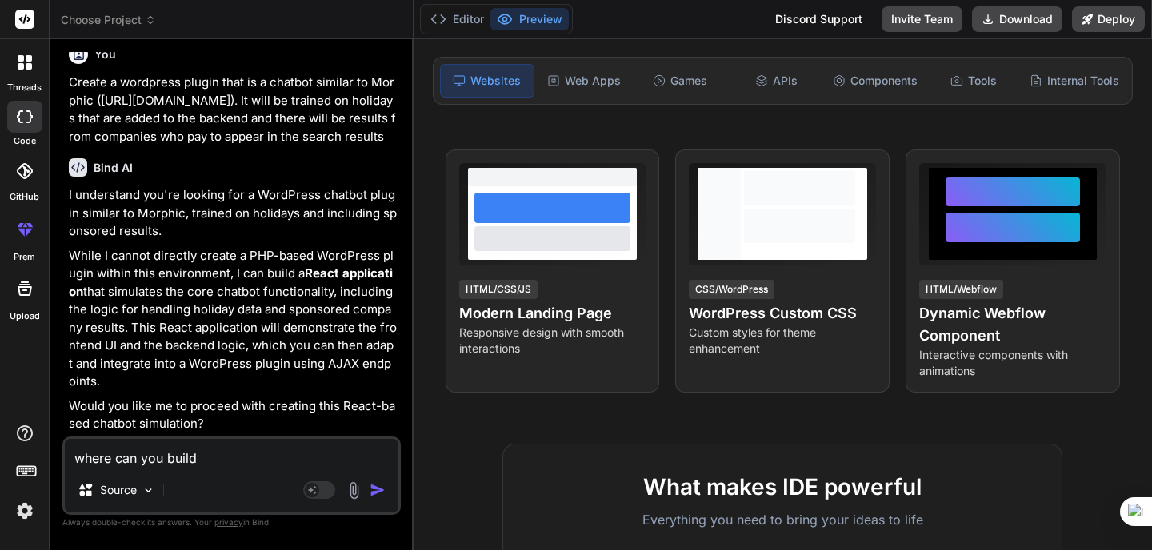
type textarea "where can you build p"
type textarea "x"
type textarea "where can you build pl"
type textarea "x"
type textarea "where can you build plu"
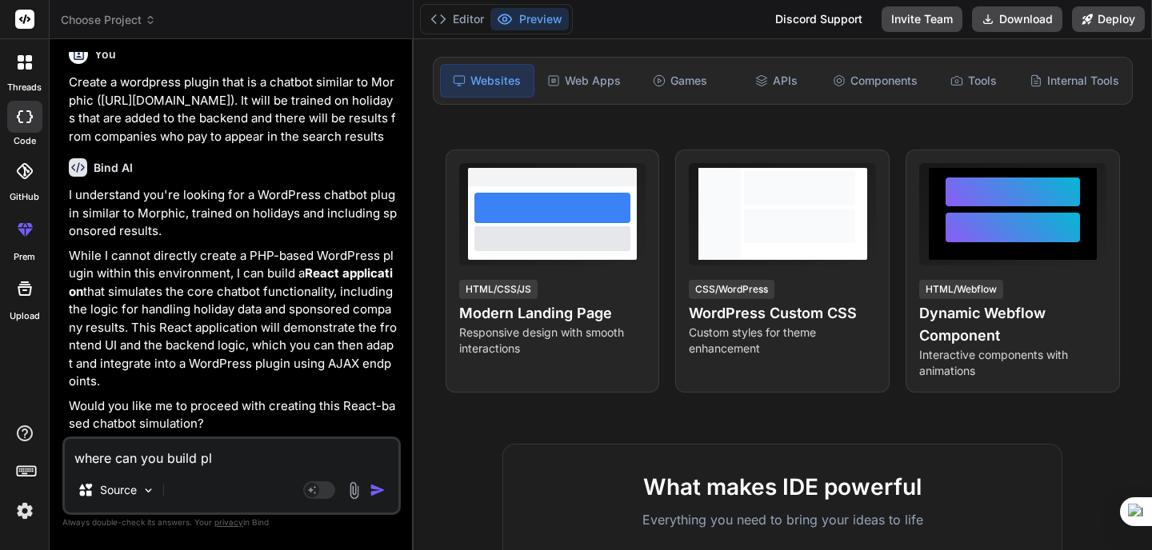
type textarea "x"
type textarea "where can you build plug"
type textarea "x"
type textarea "where can you build plugi"
type textarea "x"
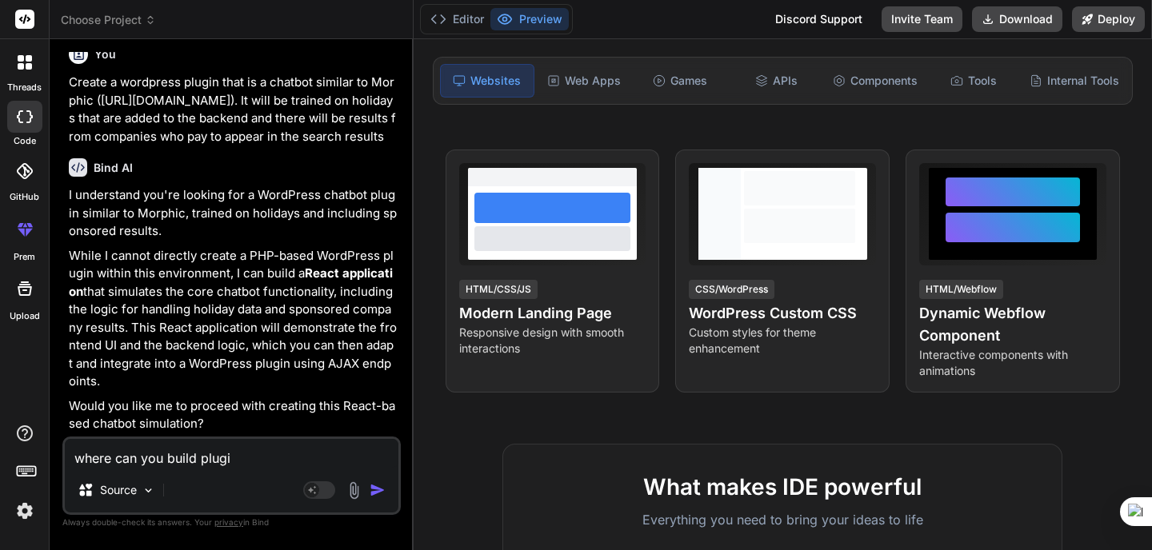
type textarea "where can you build plugin"
type textarea "x"
type textarea "where can you build plugins"
type textarea "x"
type textarea "where can you build plugins?"
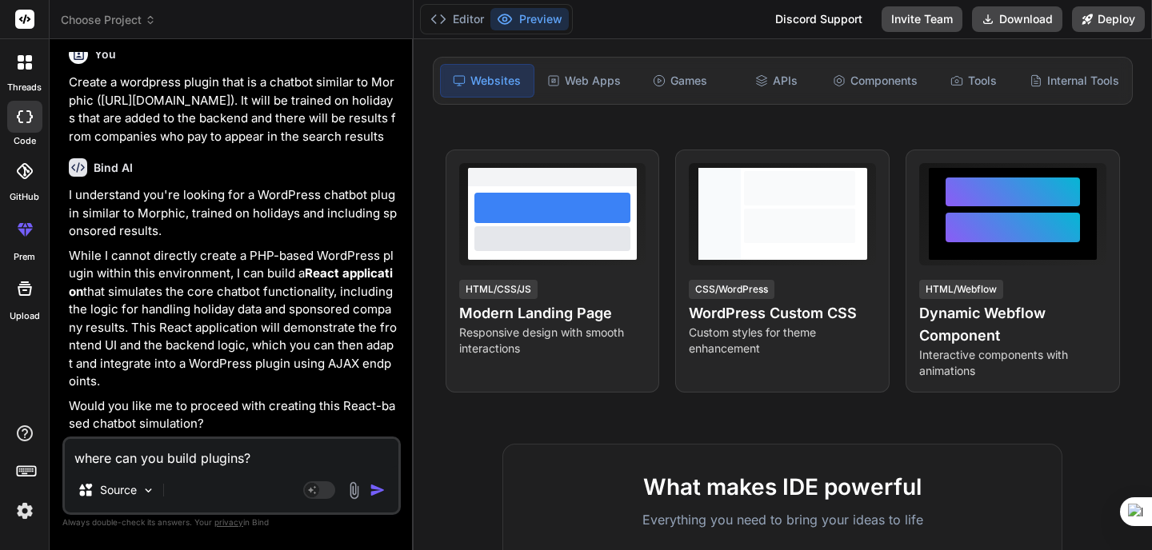
type textarea "x"
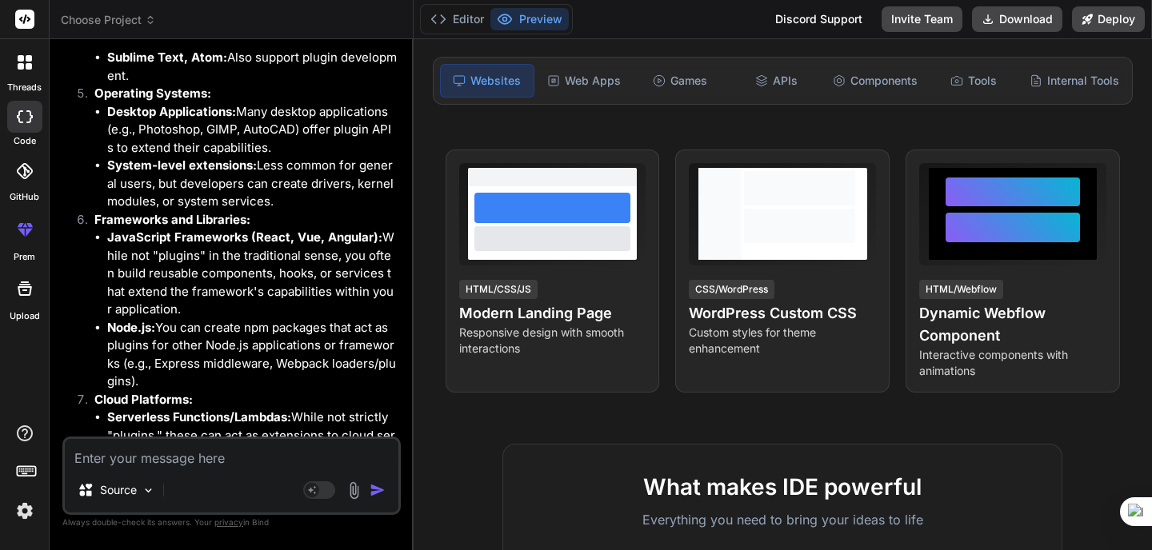
scroll to position [1217, 0]
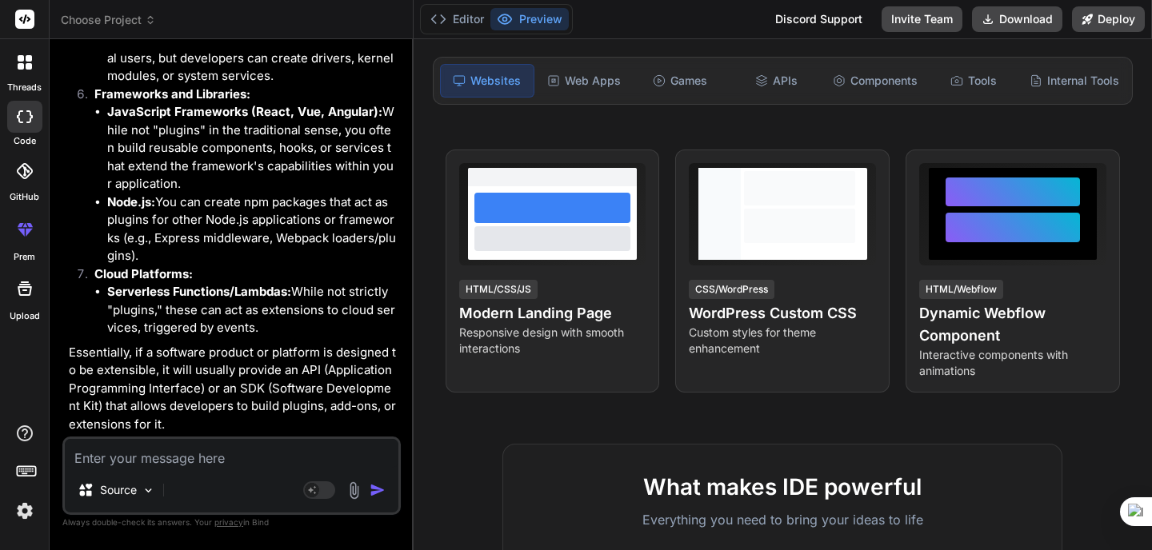
click at [168, 453] on textarea at bounding box center [231, 453] width 333 height 29
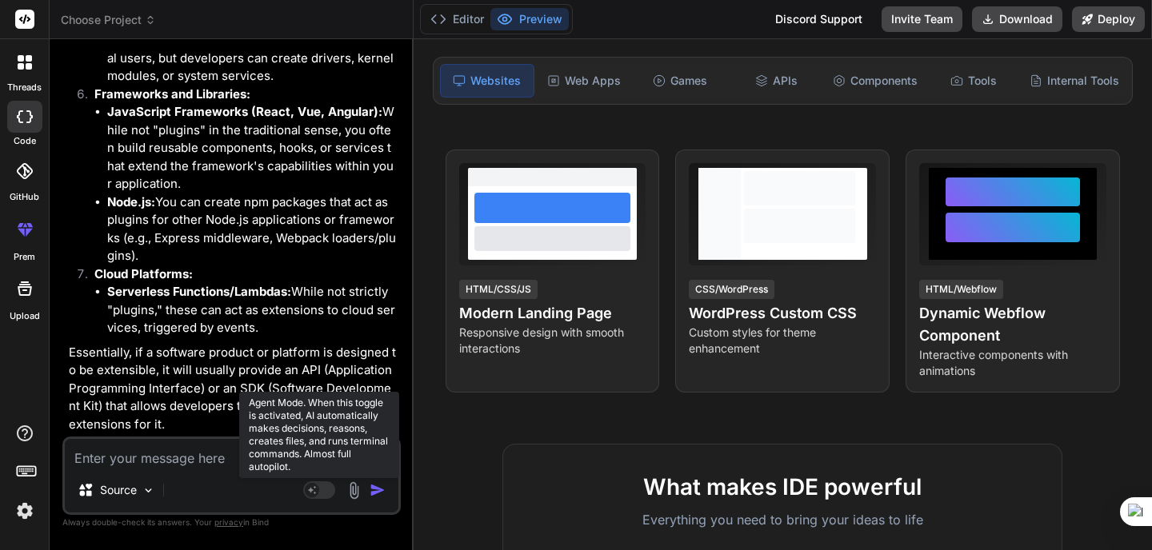
click at [316, 489] on rect at bounding box center [312, 490] width 14 height 14
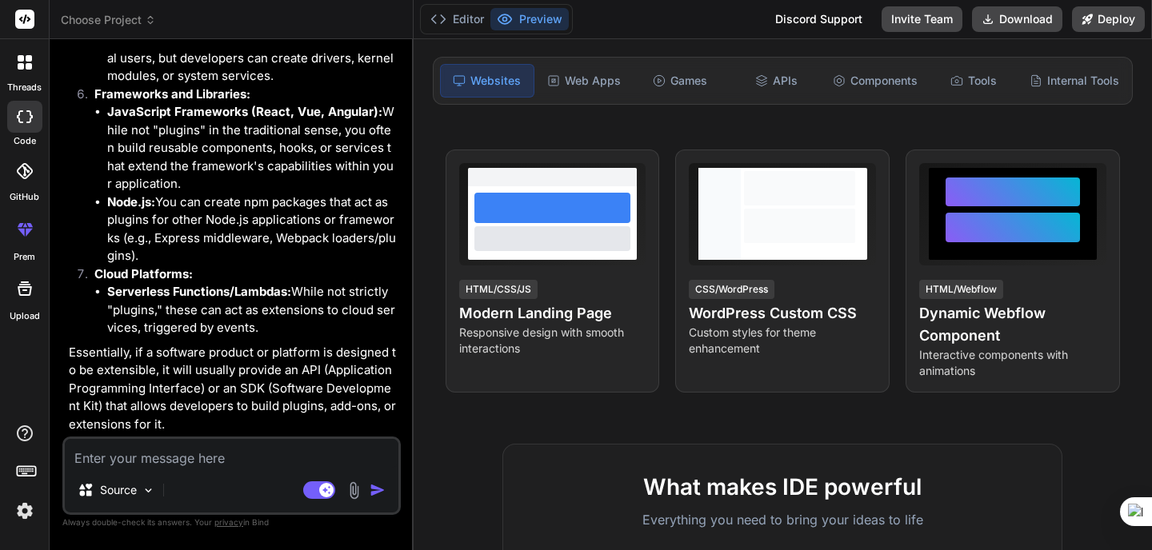
click at [161, 455] on textarea at bounding box center [231, 453] width 333 height 29
click at [26, 68] on icon at bounding box center [29, 66] width 6 height 6
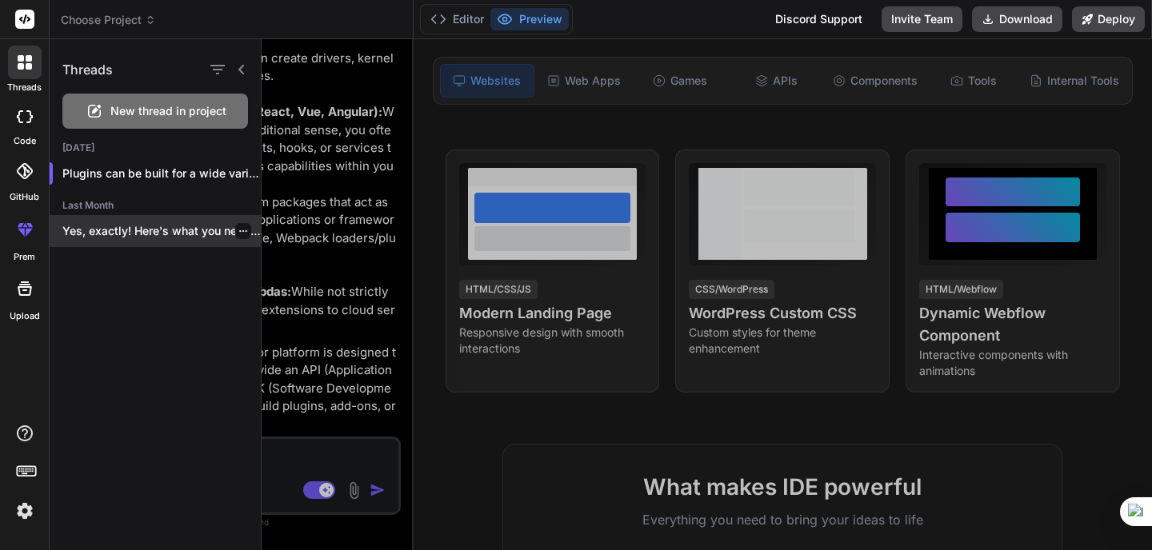
click at [114, 242] on div "Yes, exactly! Here's what you need to..." at bounding box center [155, 231] width 211 height 32
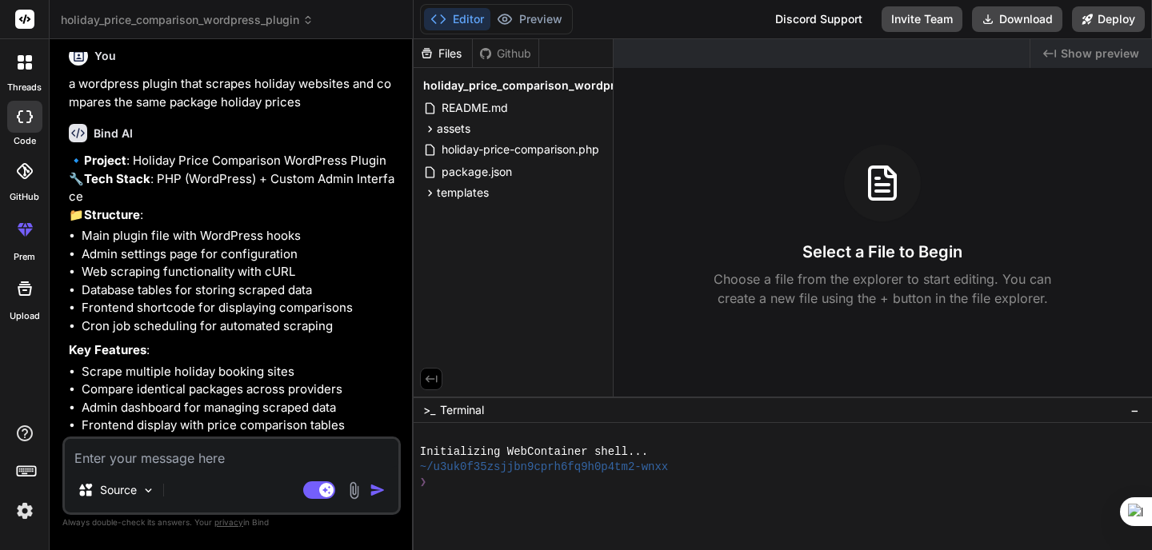
scroll to position [0, 0]
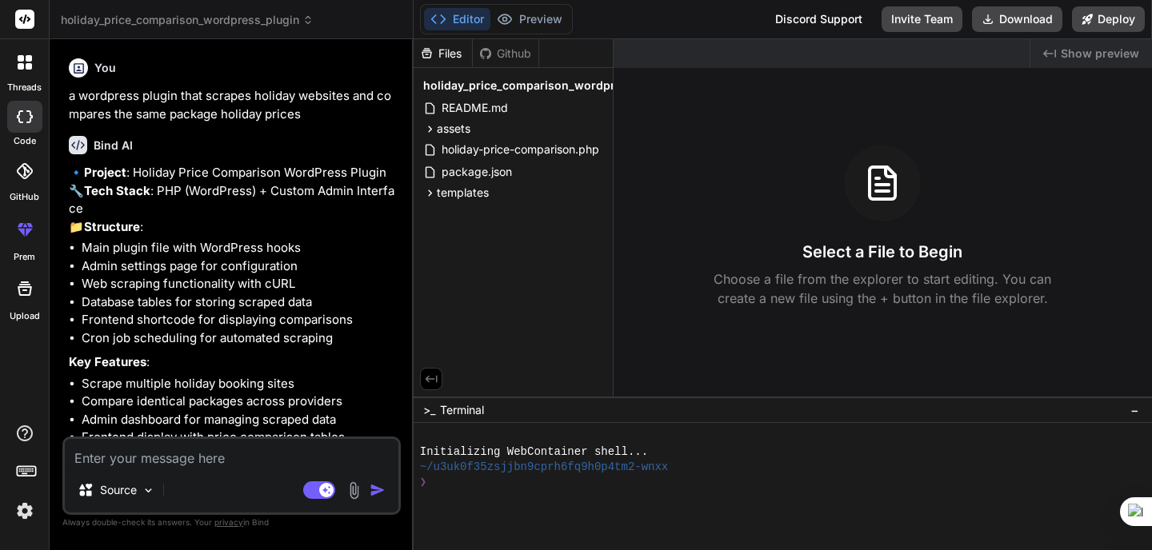
click at [25, 16] on icon at bounding box center [25, 19] width 12 height 10
click at [20, 65] on icon at bounding box center [21, 66] width 6 height 6
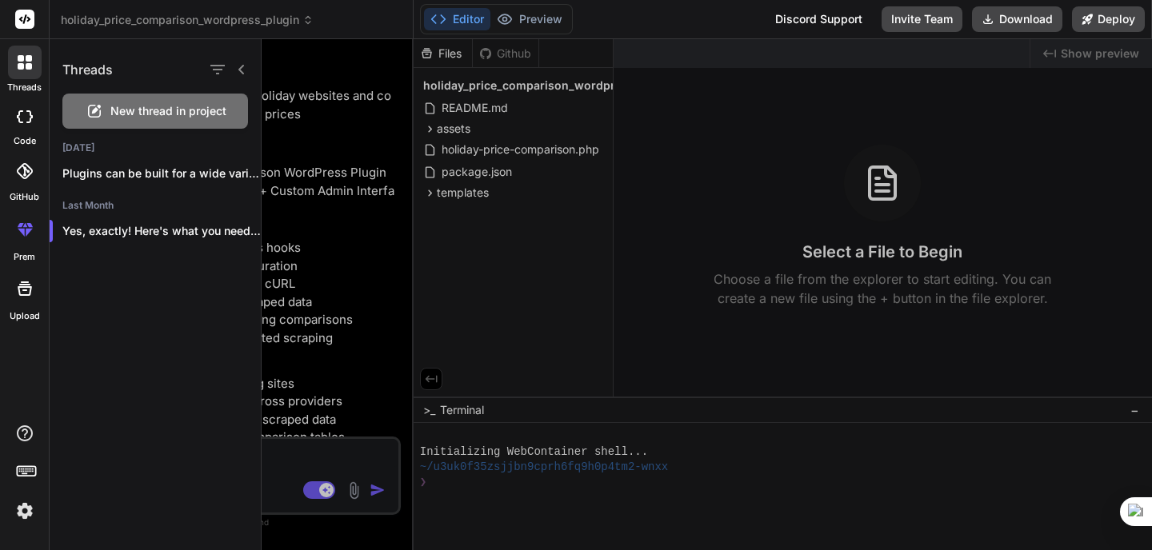
click at [184, 105] on span "New thread in project" at bounding box center [168, 111] width 116 height 16
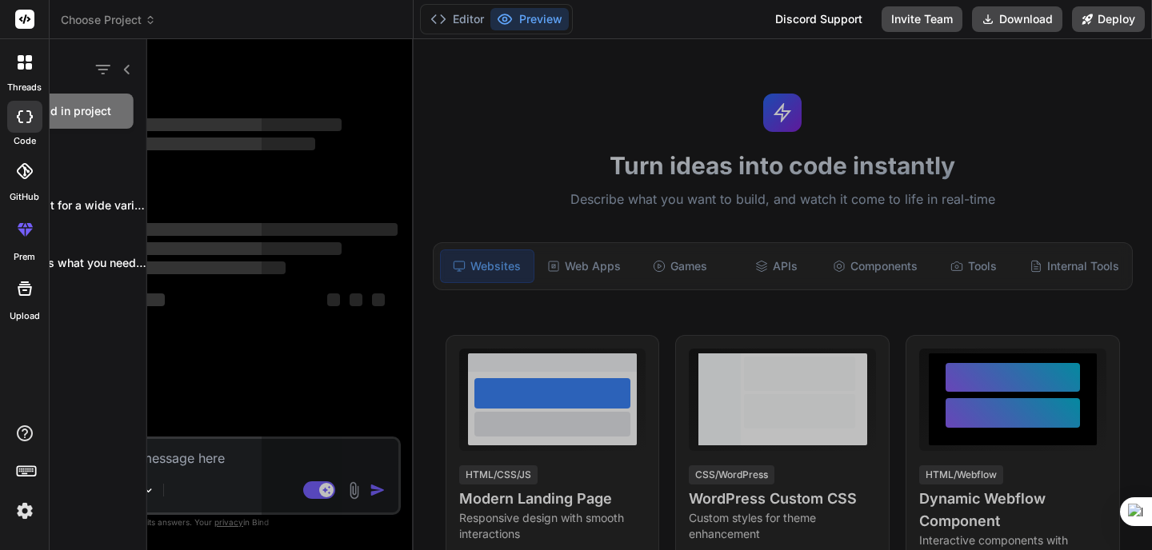
scroll to position [15, 0]
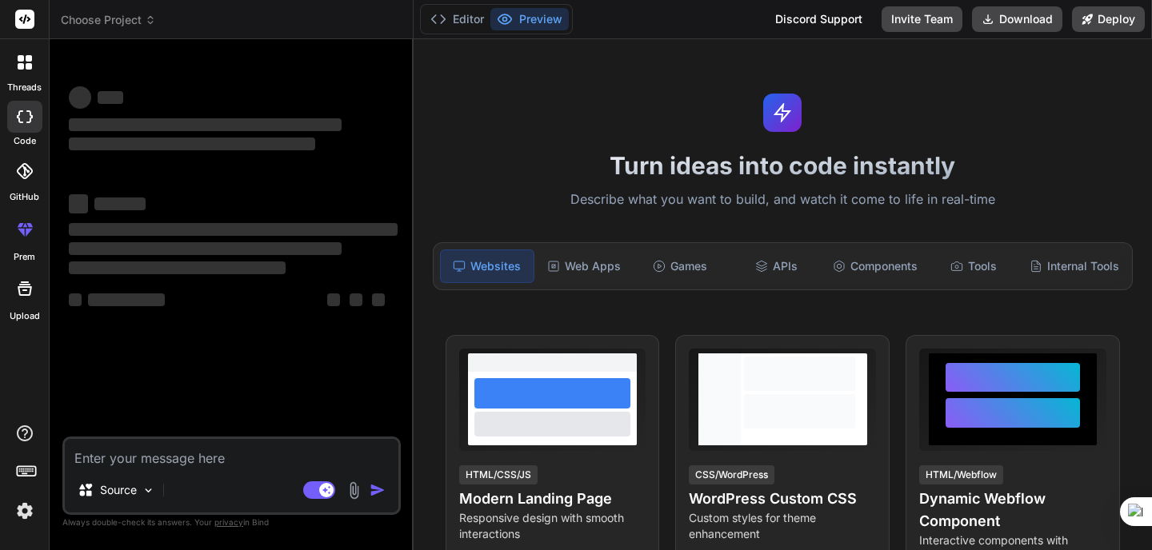
type textarea "x"
click at [165, 454] on textarea at bounding box center [231, 453] width 333 height 29
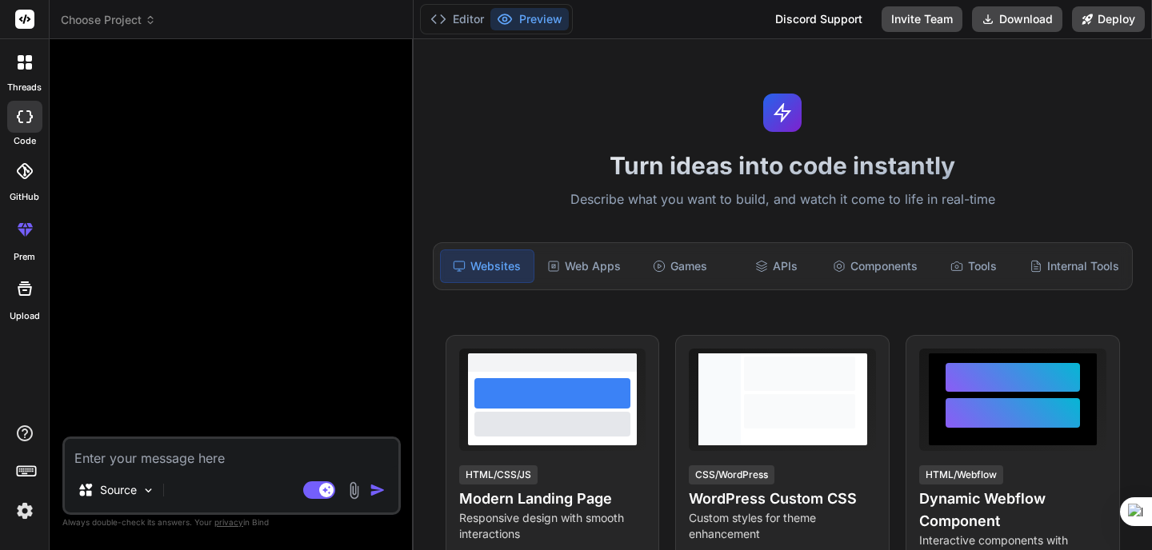
paste textarea "Create a wordpress plugin that is a chatbot similar to Morphic (https://www.mor…"
type textarea "Create a wordpress plugin that is a chatbot similar to Morphic (https://www.mor…"
type textarea "x"
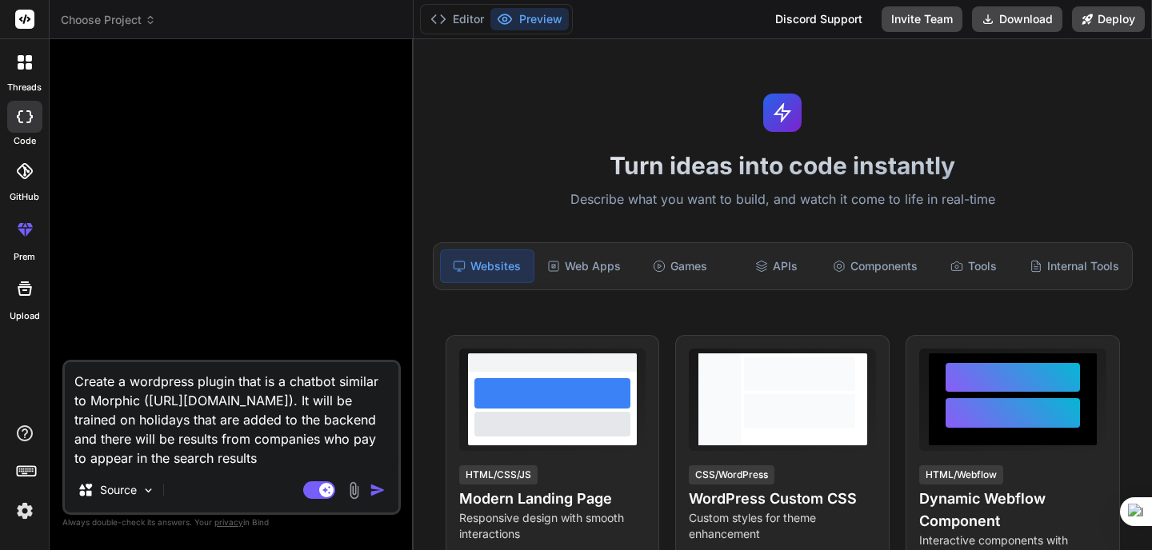
drag, startPoint x: 126, startPoint y: 381, endPoint x: 64, endPoint y: 381, distance: 61.6
click at [65, 381] on textarea "Create a wordpress plugin that is a chatbot similar to Morphic (https://www.mor…" at bounding box center [231, 415] width 333 height 106
type textarea "B wordpress plugin that is a chatbot similar to Morphic (https://www.morphic.sh…"
type textarea "x"
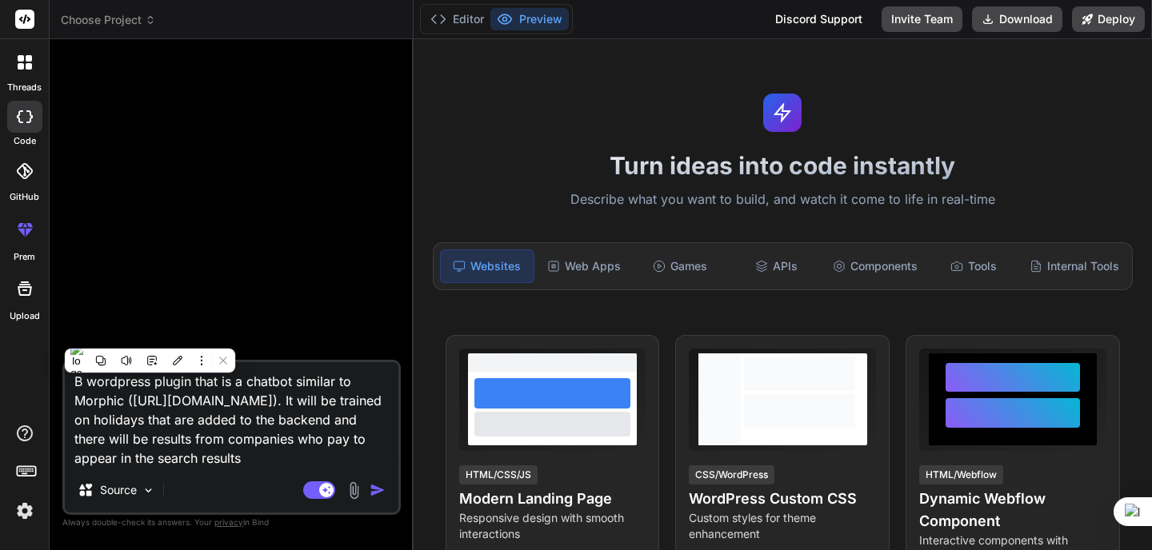
type textarea "Bu wordpress plugin that is a chatbot similar to Morphic (https://www.morphic.s…"
type textarea "x"
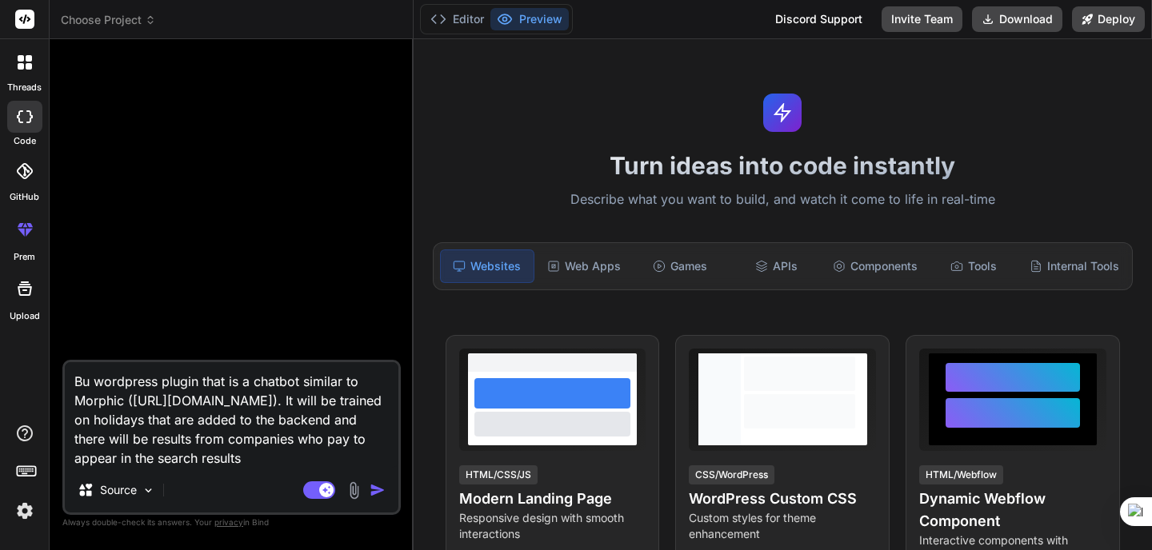
type textarea "Bui wordpress plugin that is a chatbot similar to Morphic (https://www.morphic.…"
type textarea "x"
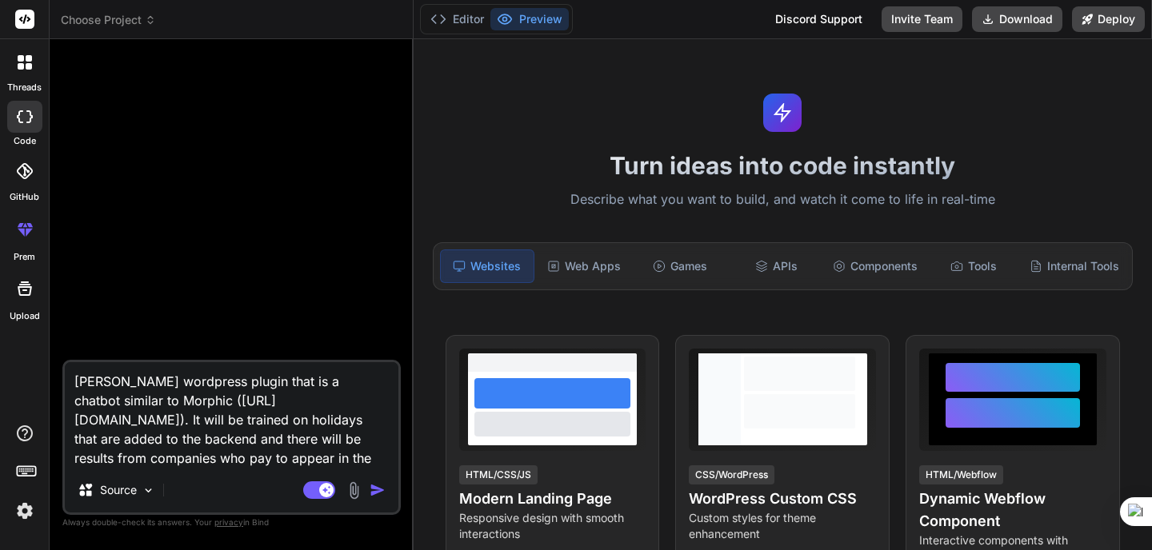
type textarea "Buil wordpress plugin that is a chatbot similar to Morphic (https://www.morphic…"
type textarea "x"
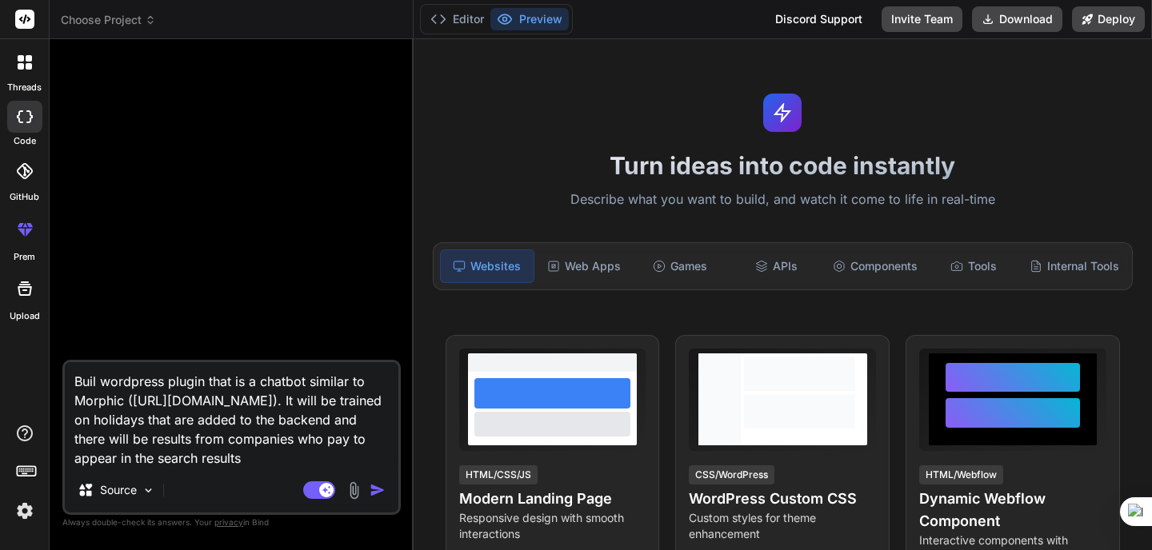
type textarea "Build wordpress plugin that is a chatbot similar to Morphic (https://www.morphi…"
type textarea "x"
type textarea "Build wordpress plugin that is a chatbot similar to Morphic (https://www.morphi…"
type textarea "x"
type textarea "Build a wordpress plugin that is a chatbot similar to Morphic (https://www.morp…"
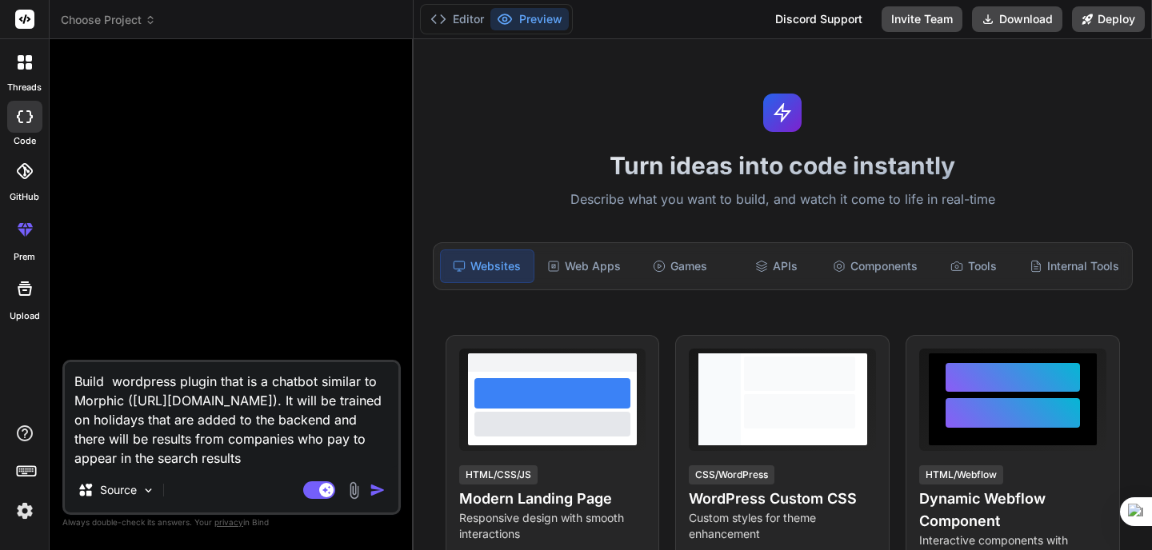
type textarea "x"
type textarea "Build a wordpress plugin that is a chatbot similar to Morphic (https://www.morp…"
click at [378, 489] on img "button" at bounding box center [377, 490] width 16 height 16
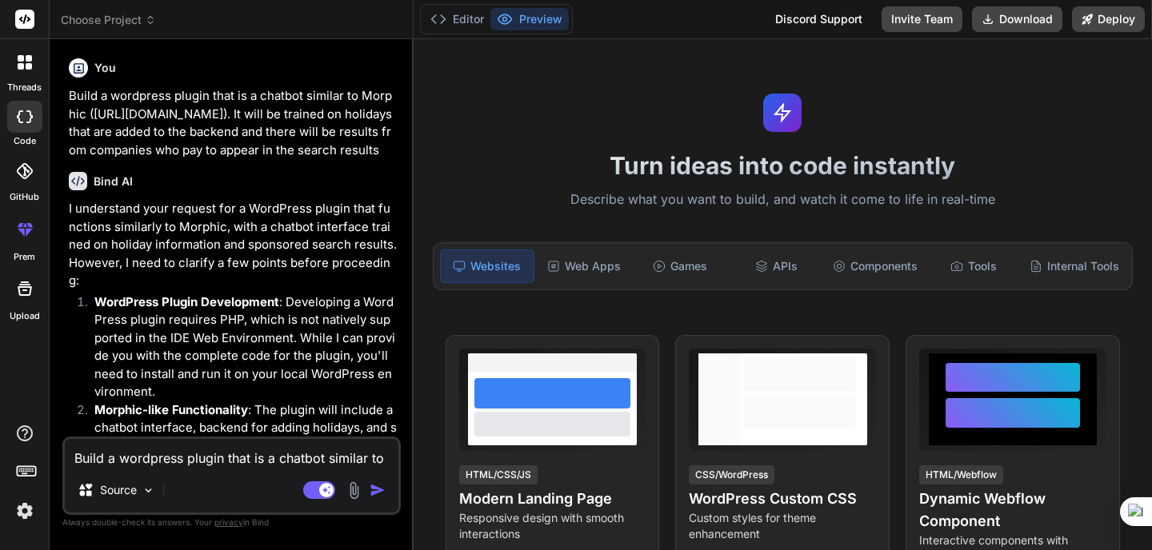
type textarea "x"
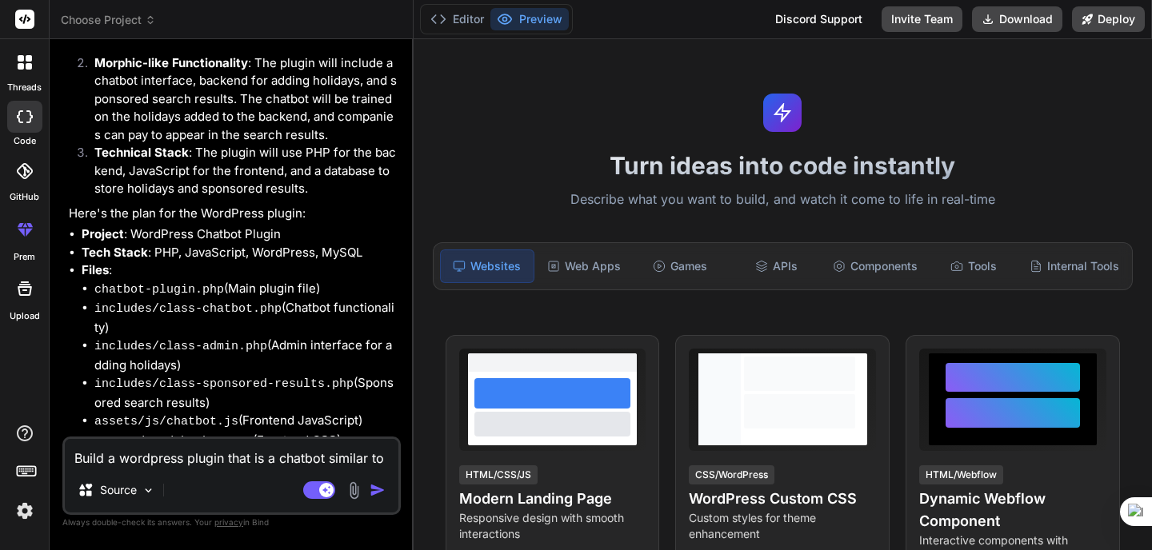
scroll to position [379, 0]
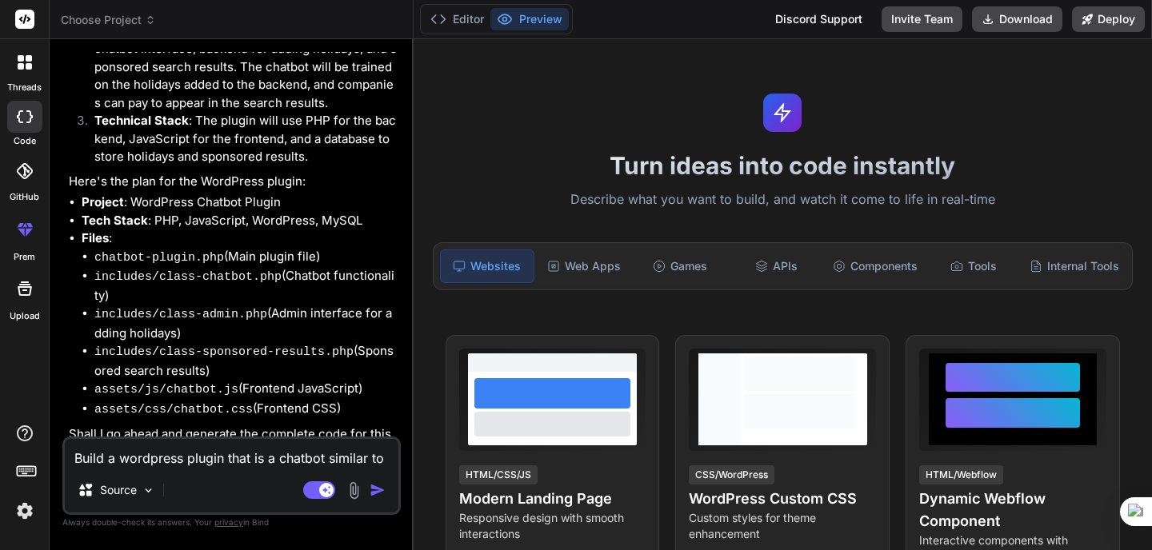
click at [188, 463] on textarea "Build a wordpress plugin that is a chatbot similar to Morphic (https://www.morp…" at bounding box center [231, 453] width 333 height 29
type textarea "y"
type textarea "x"
type textarea "ye"
type textarea "x"
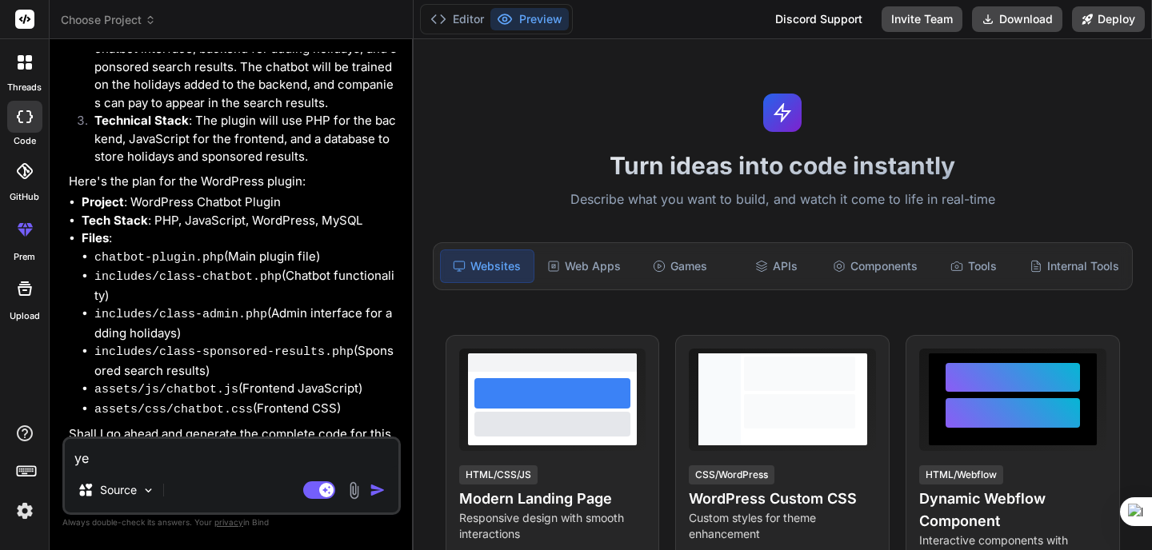
type textarea "yes"
type textarea "x"
type textarea "yes"
type textarea "x"
type textarea "yes p"
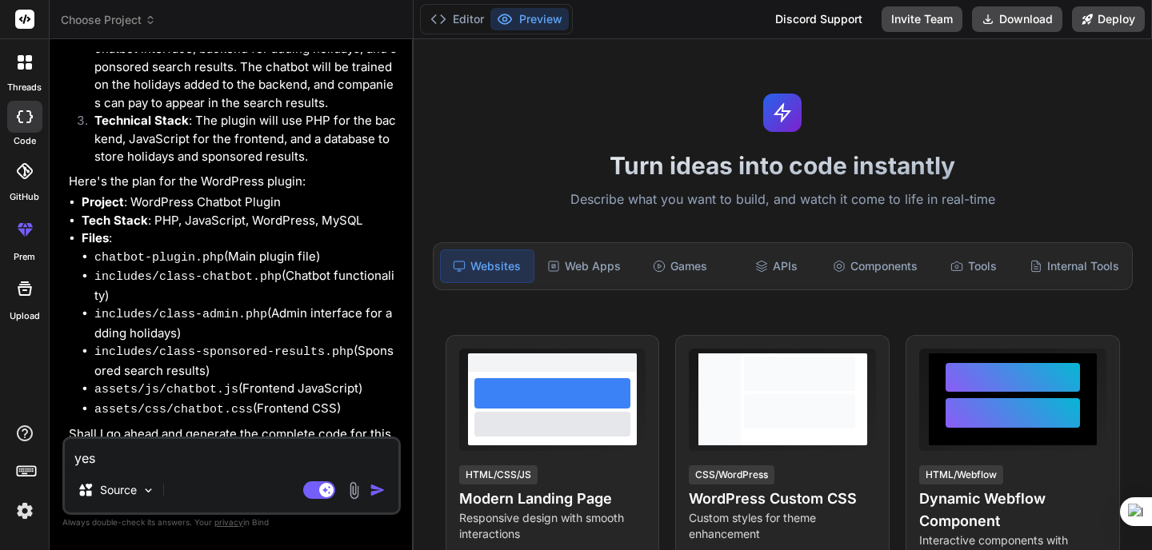
type textarea "x"
type textarea "yes pl"
type textarea "x"
type textarea "yes ple"
type textarea "x"
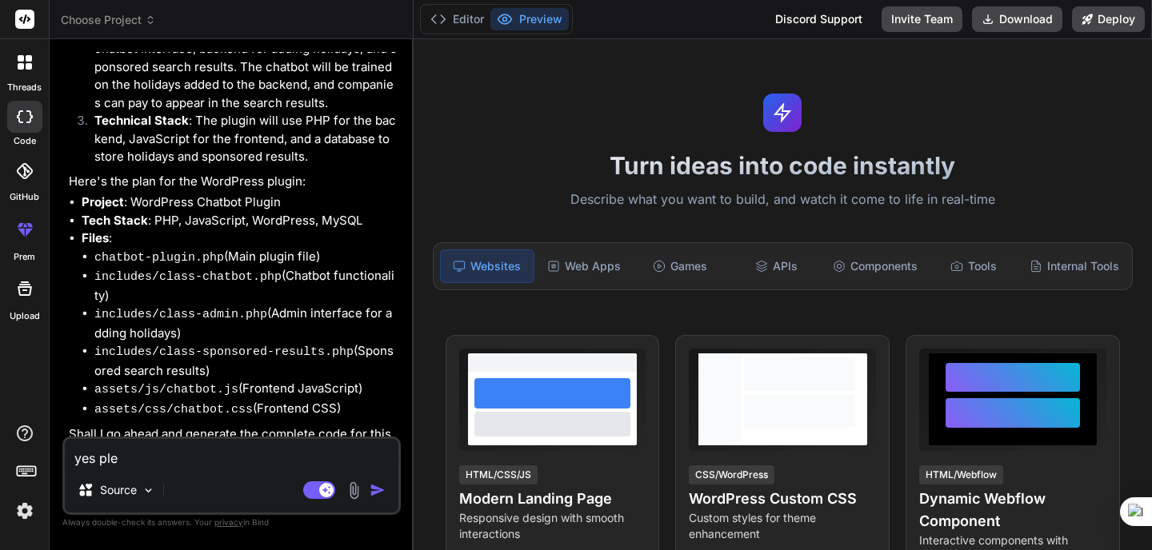
type textarea "yes plea"
type textarea "x"
type textarea "yes pleas"
type textarea "x"
type textarea "yes please"
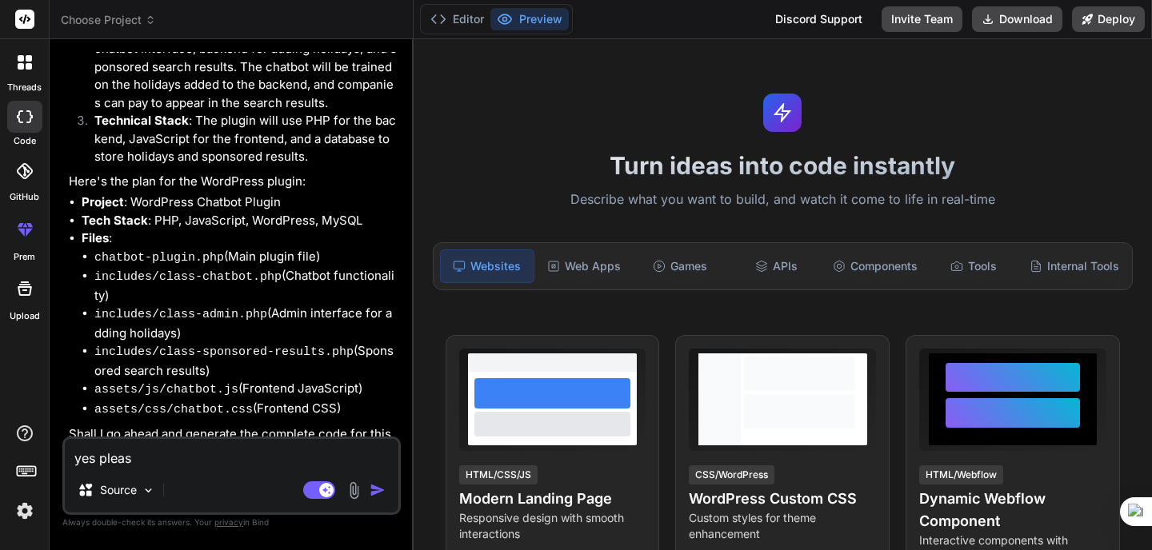
type textarea "x"
type textarea "yes please"
click at [375, 496] on img "button" at bounding box center [377, 490] width 16 height 16
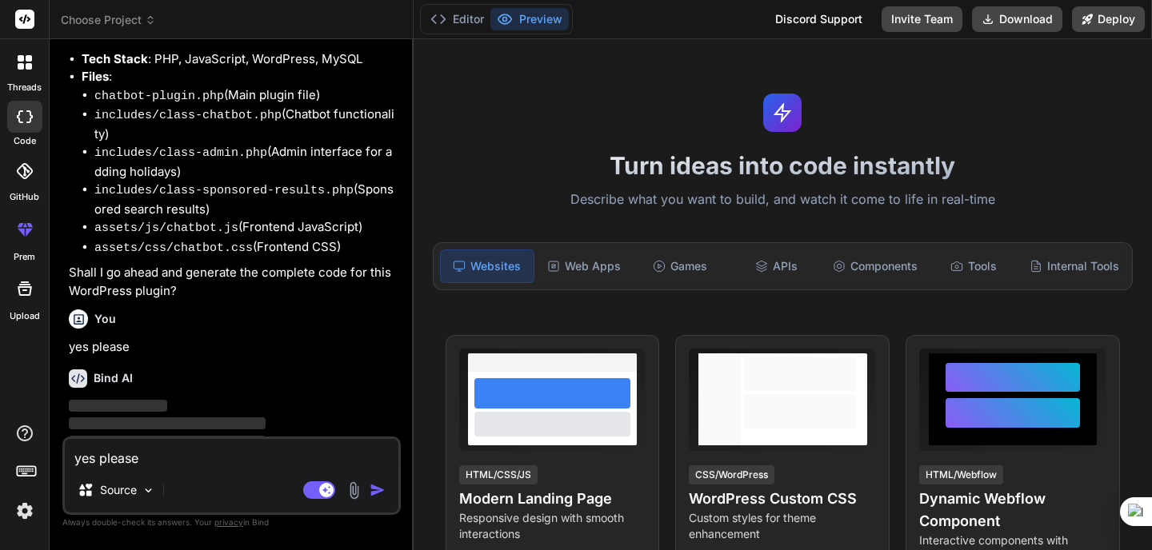
scroll to position [545, 0]
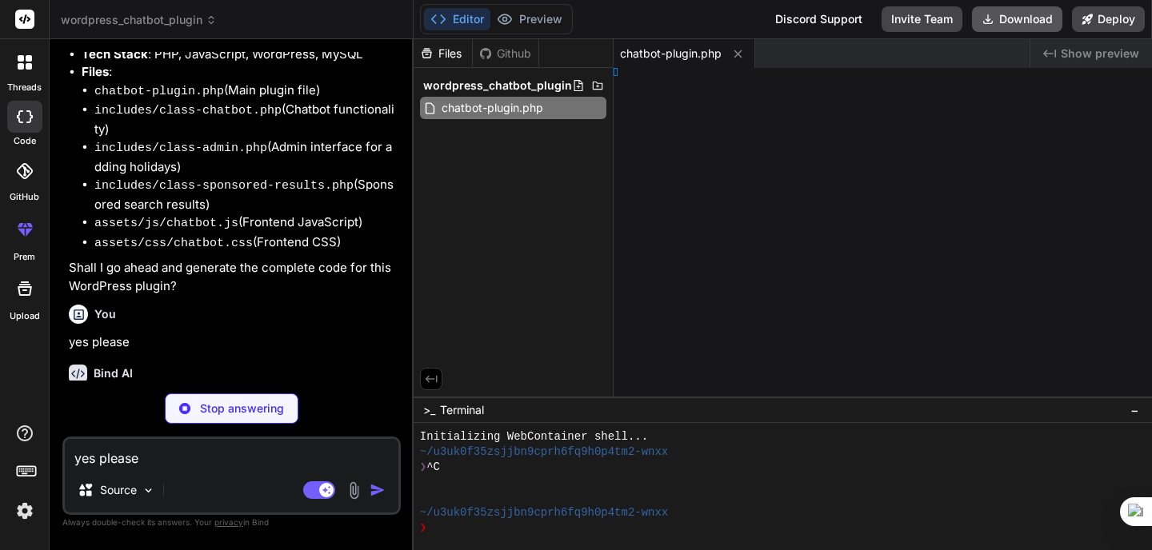
type textarea "x"
type textarea "?>"
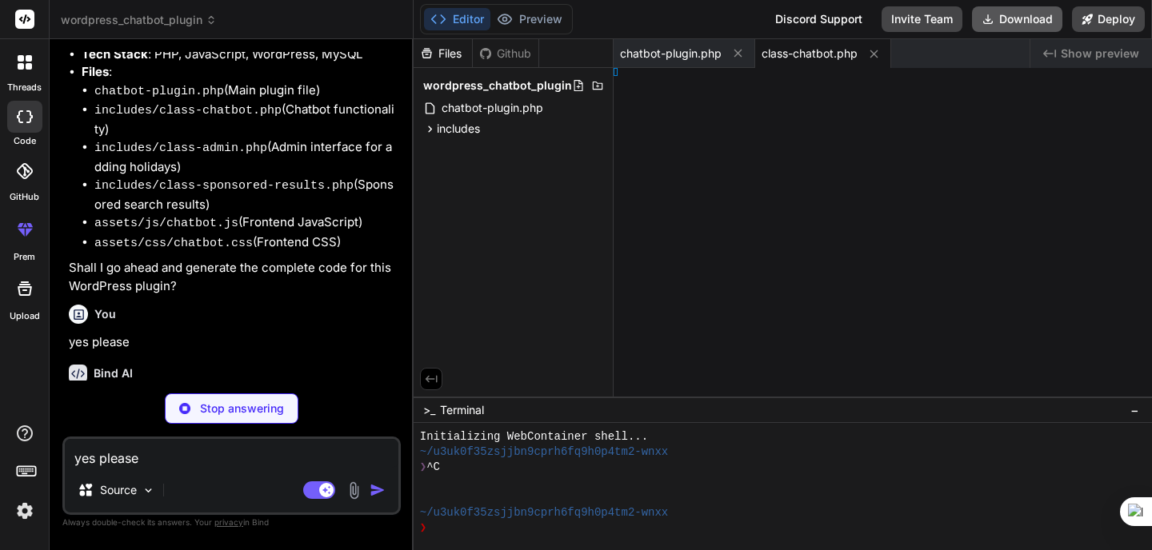
type textarea "x"
type textarea "} ?>"
type textarea "x"
type textarea "});"
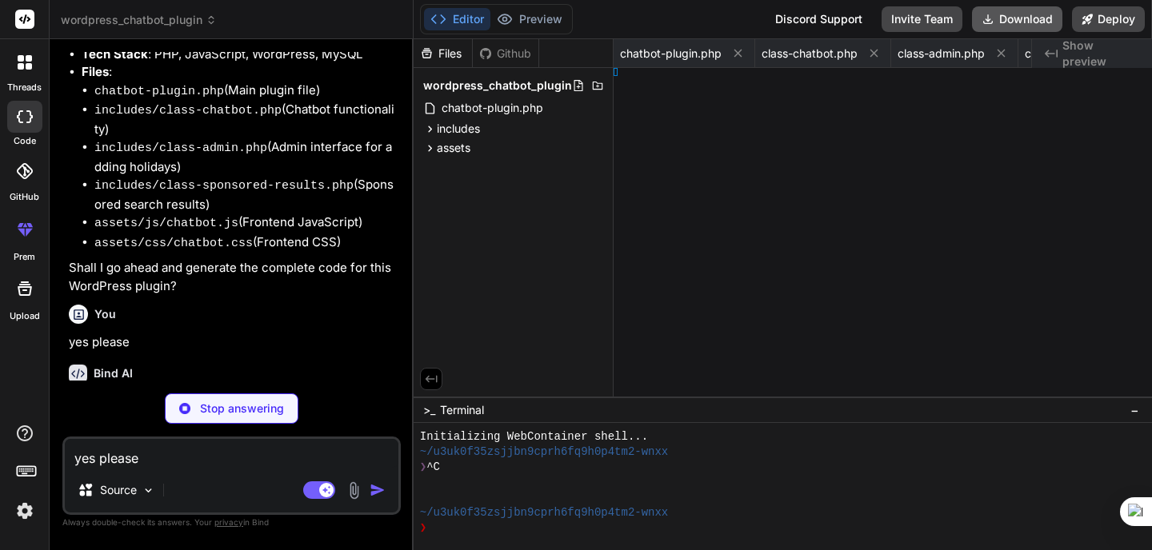
type textarea "x"
type textarea "art; }"
type textarea "x"
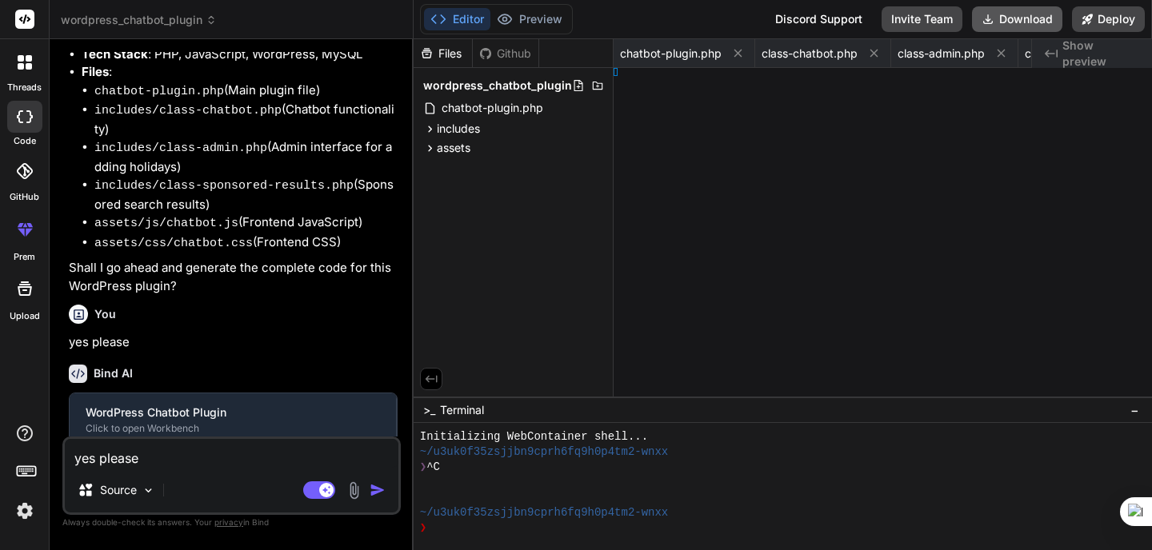
type textarea "x"
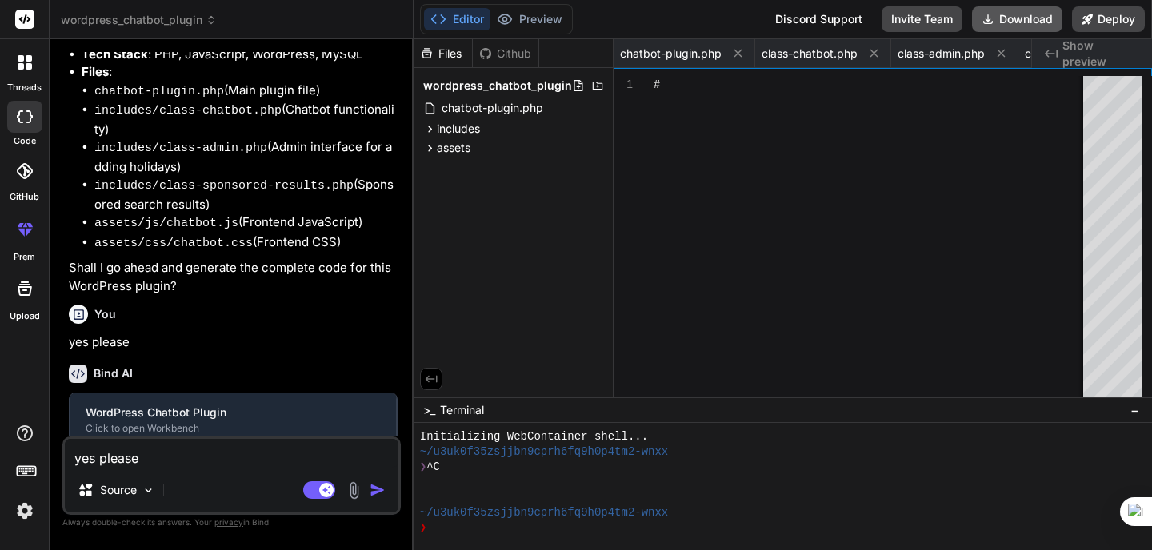
type textarea "border-radius: 5px; margin-bottom: 10px; align-self: flex-start; }"
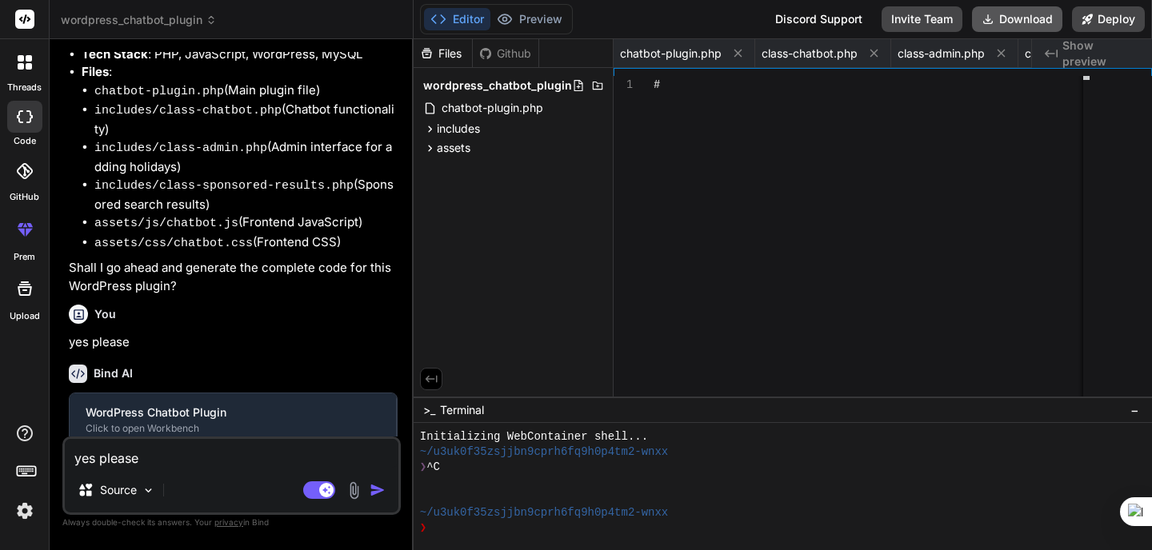
scroll to position [0, 345]
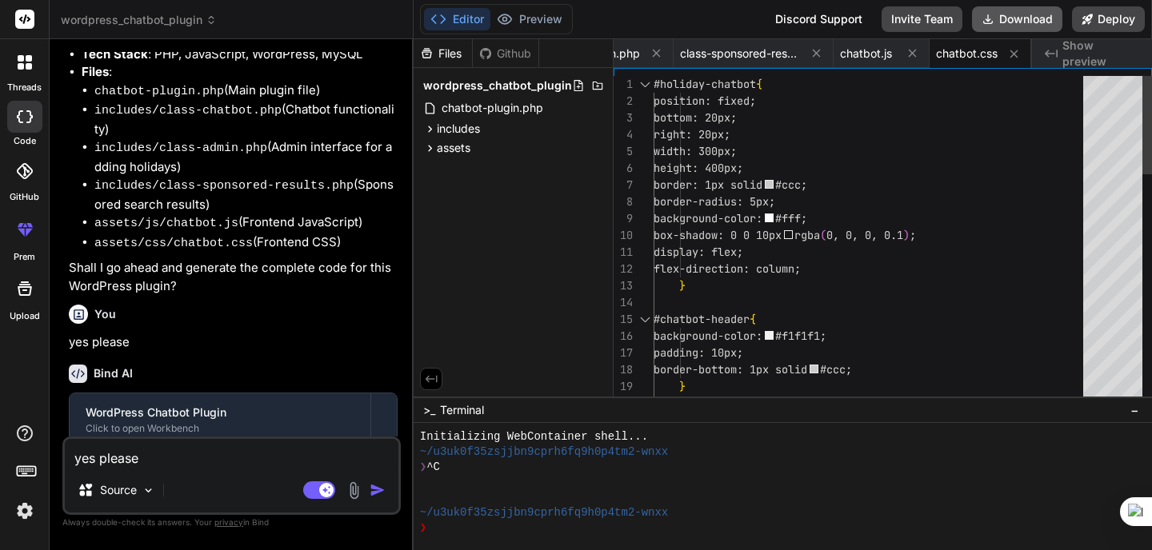
type textarea "x"
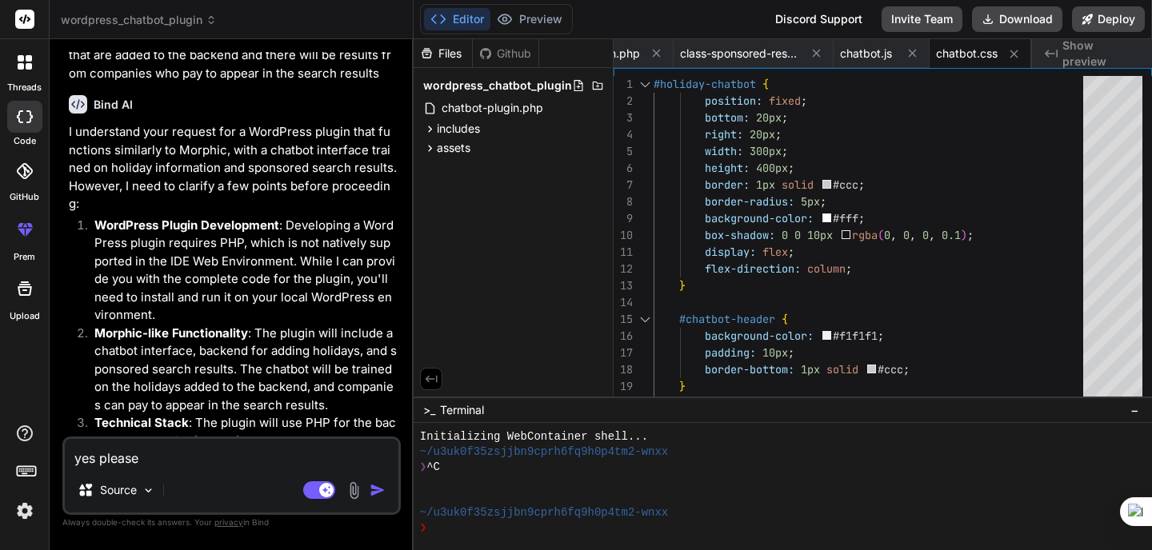
scroll to position [0, 0]
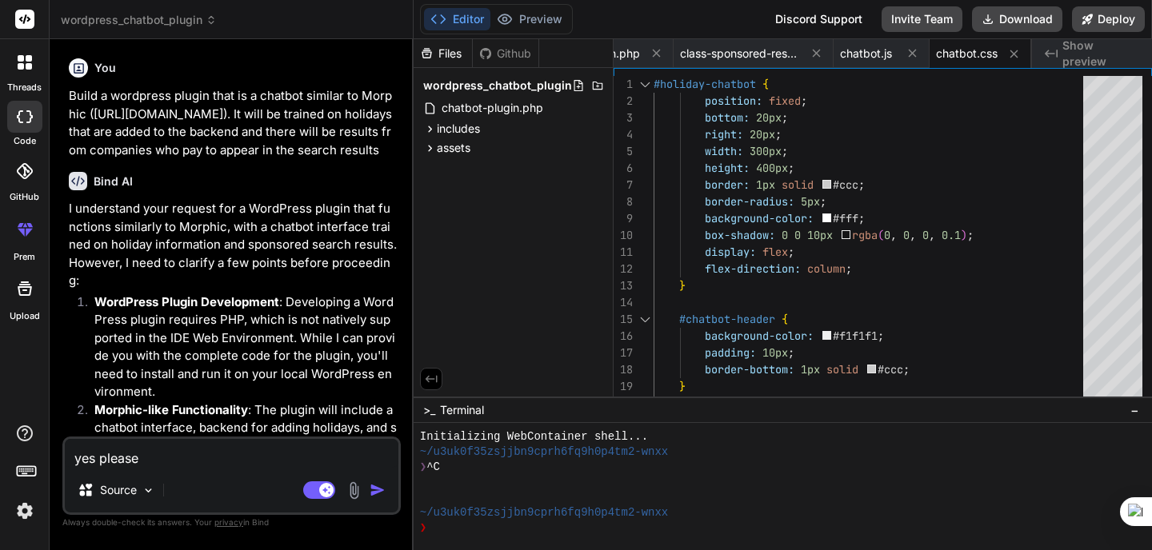
click at [239, 139] on p "Build a wordpress plugin that is a chatbot similar to Morphic (https://www.morp…" at bounding box center [233, 123] width 329 height 72
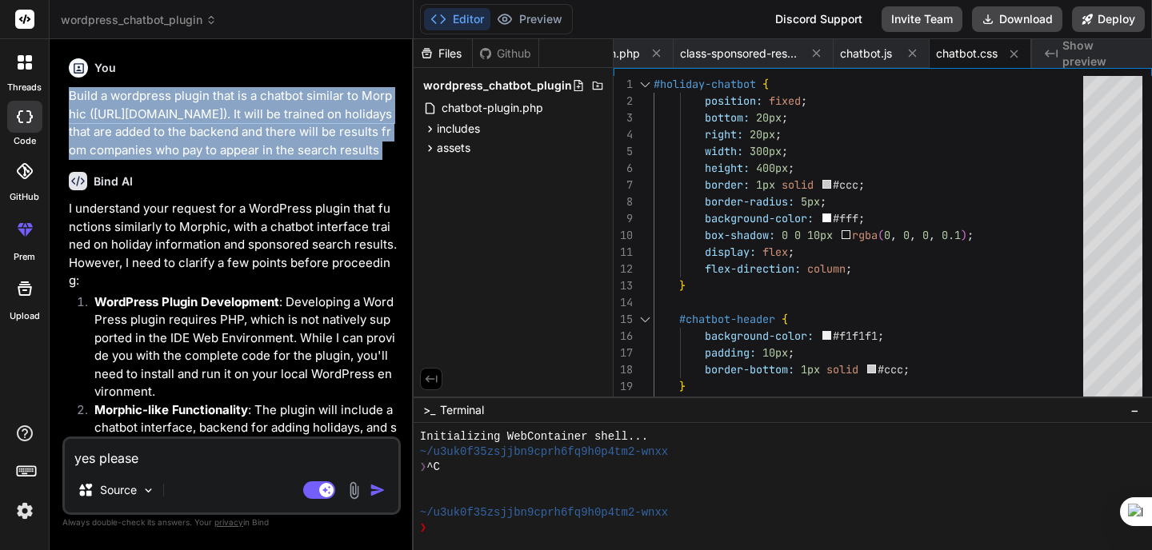
click at [239, 139] on p "Build a wordpress plugin that is a chatbot similar to Morphic (https://www.morp…" at bounding box center [233, 123] width 329 height 72
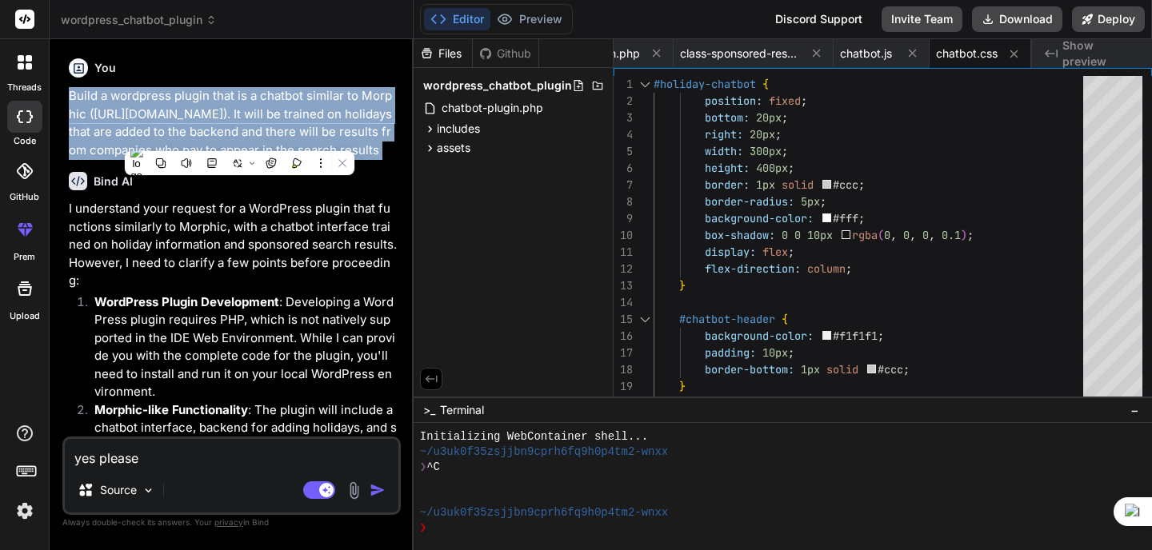
copy div "Build a wordpress plugin that is a chatbot similar to Morphic (https://www.morp…"
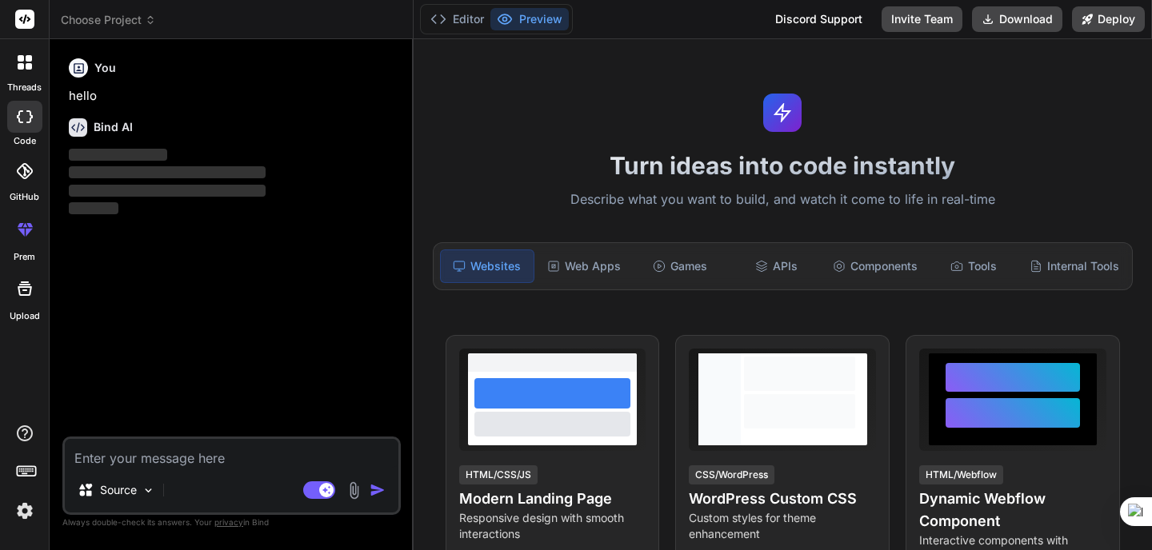
click at [25, 61] on icon at bounding box center [25, 62] width 14 height 14
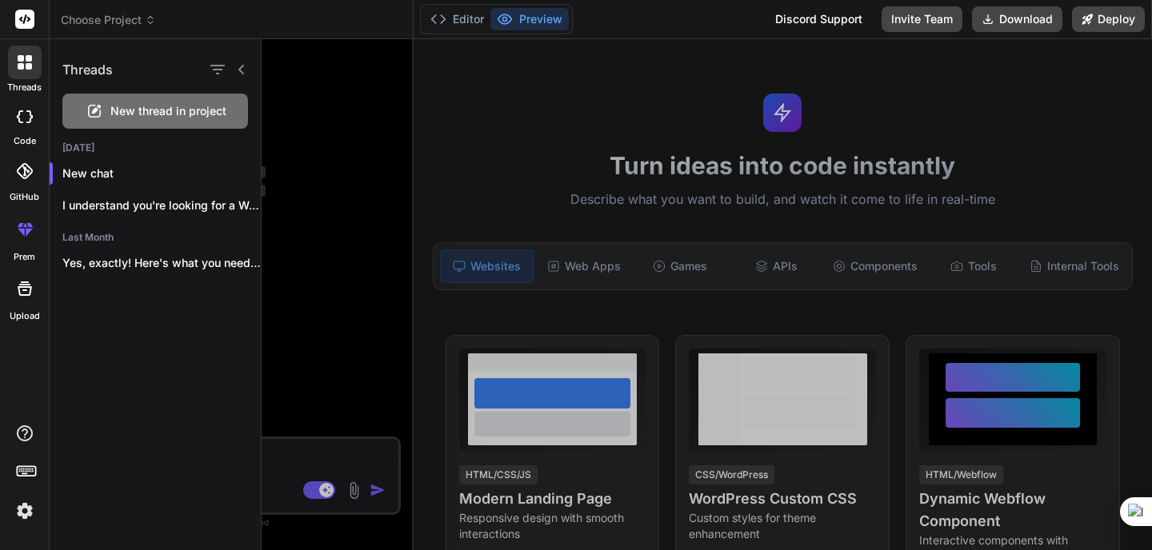
click at [183, 114] on span "New thread in project" at bounding box center [168, 111] width 116 height 16
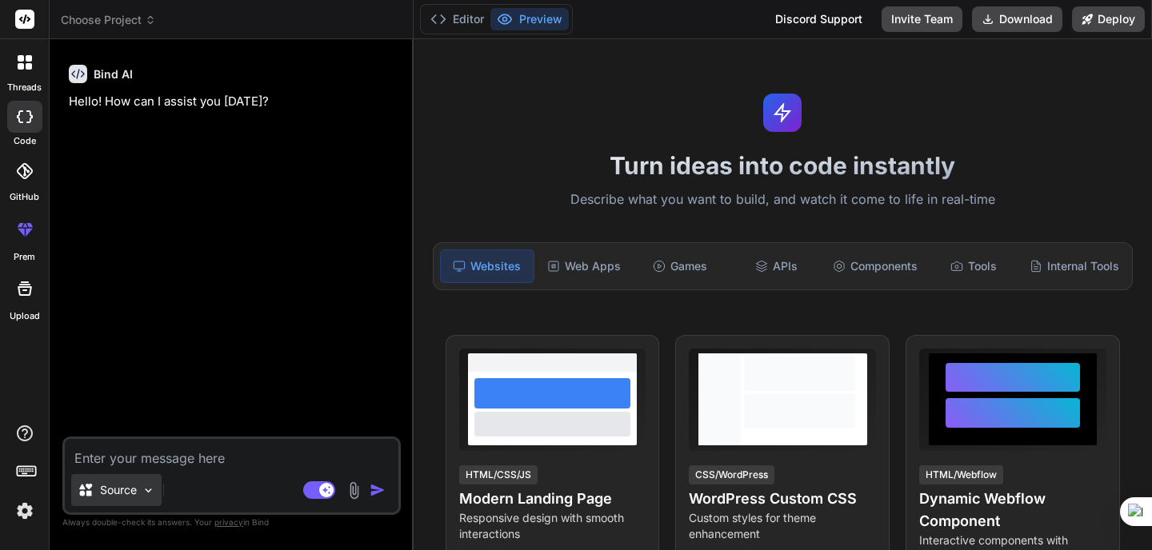
click at [146, 490] on img at bounding box center [149, 491] width 14 height 14
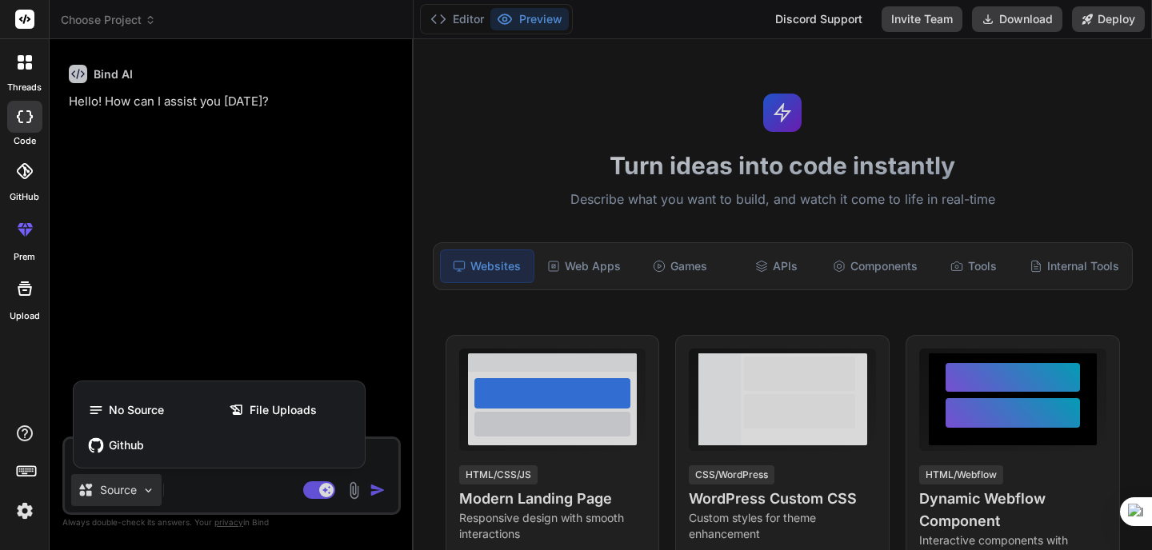
click at [175, 266] on div at bounding box center [576, 275] width 1152 height 550
type textarea "x"
